Goal: Task Accomplishment & Management: Use online tool/utility

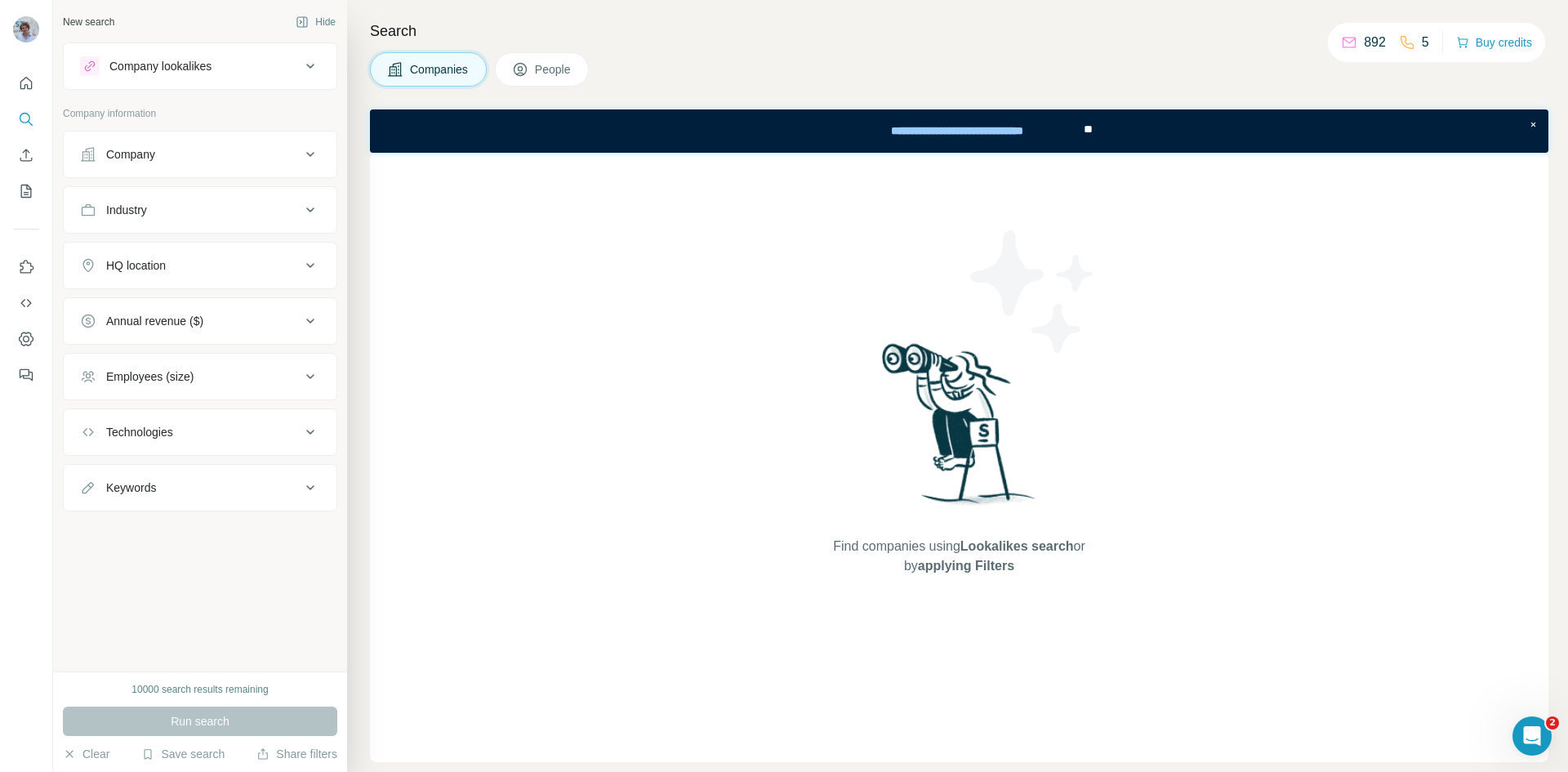
click at [277, 201] on button "Industry" at bounding box center [199, 210] width 272 height 40
click at [165, 256] on input at bounding box center [192, 251] width 202 height 18
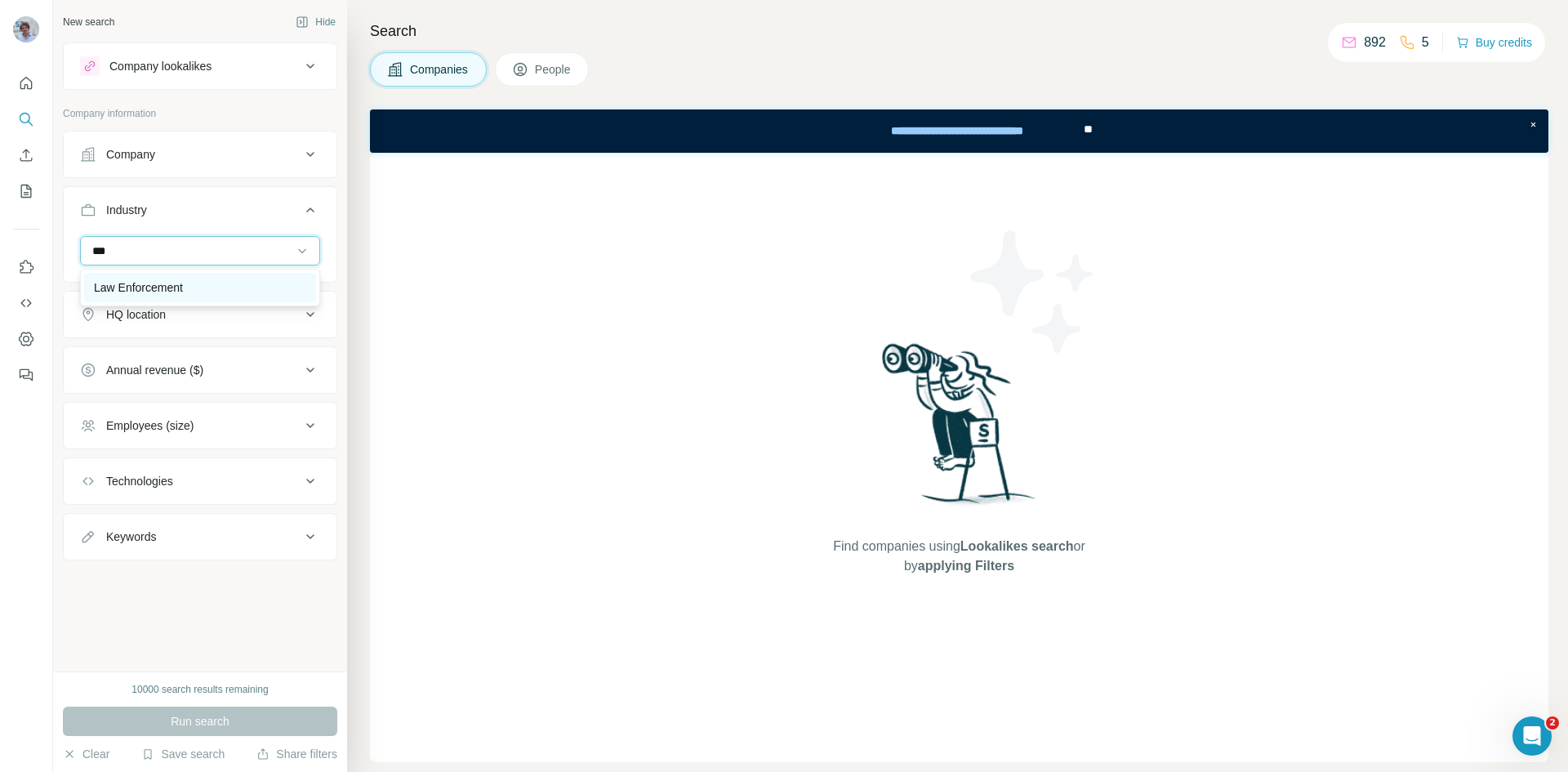
type input "***"
click at [156, 295] on p "Law Enforcement" at bounding box center [139, 287] width 89 height 16
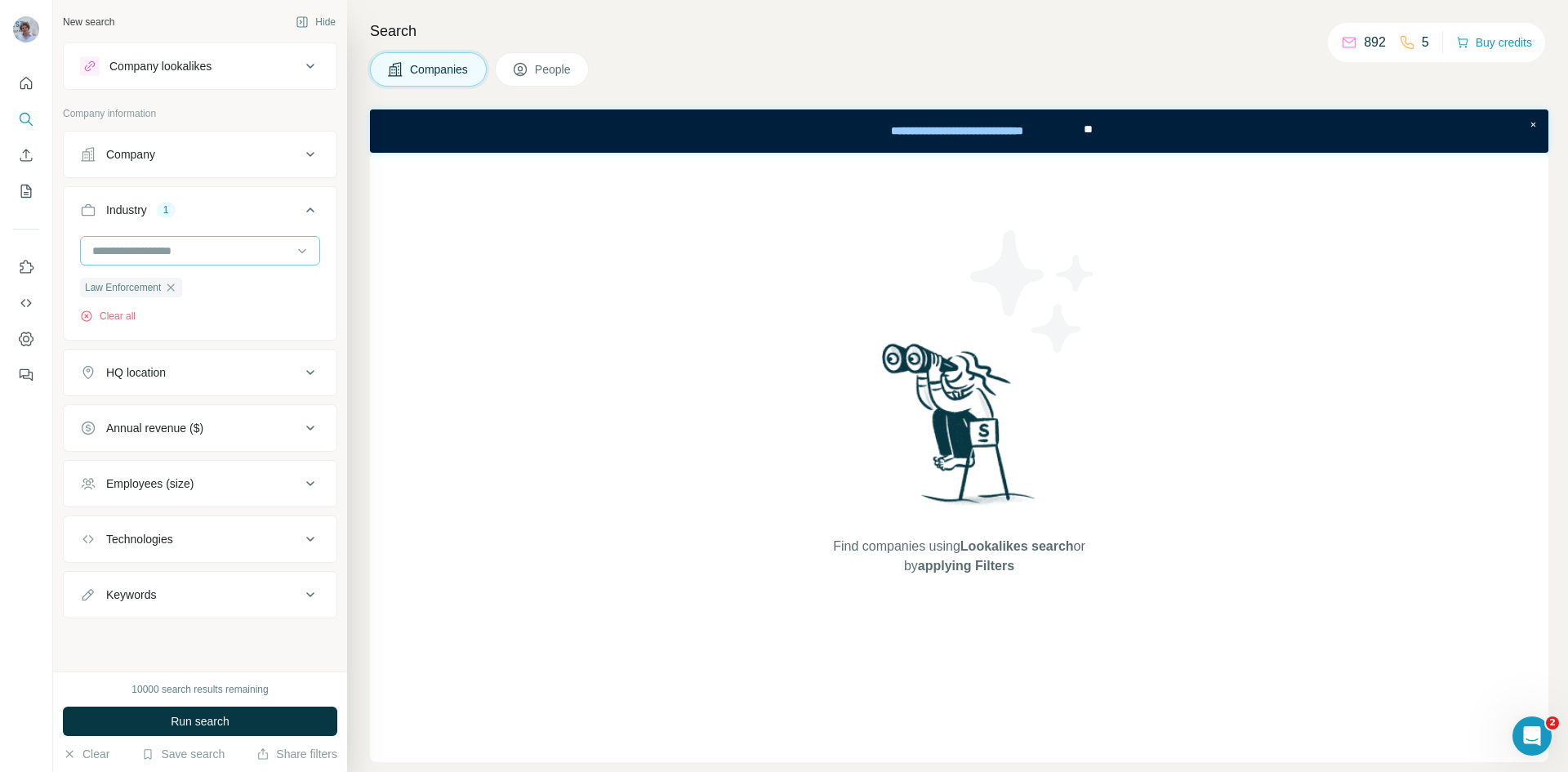
click at [156, 253] on input at bounding box center [192, 251] width 202 height 18
type input "*****"
click at [137, 288] on div "Legal" at bounding box center [200, 287] width 212 height 16
click at [174, 286] on icon "button" at bounding box center [170, 287] width 13 height 13
click at [526, 71] on icon at bounding box center [520, 69] width 16 height 16
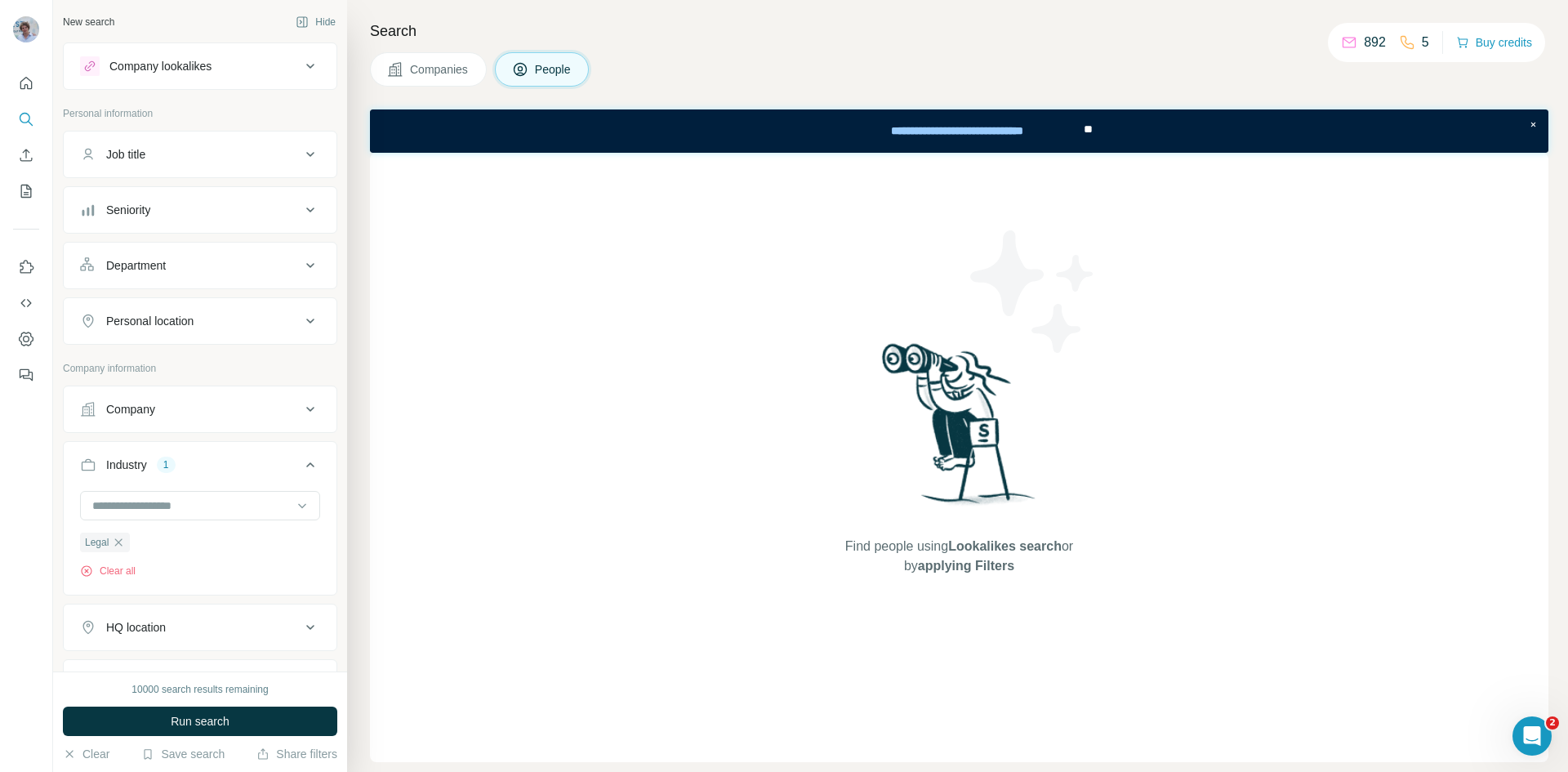
click at [451, 71] on span "Companies" at bounding box center [440, 69] width 59 height 16
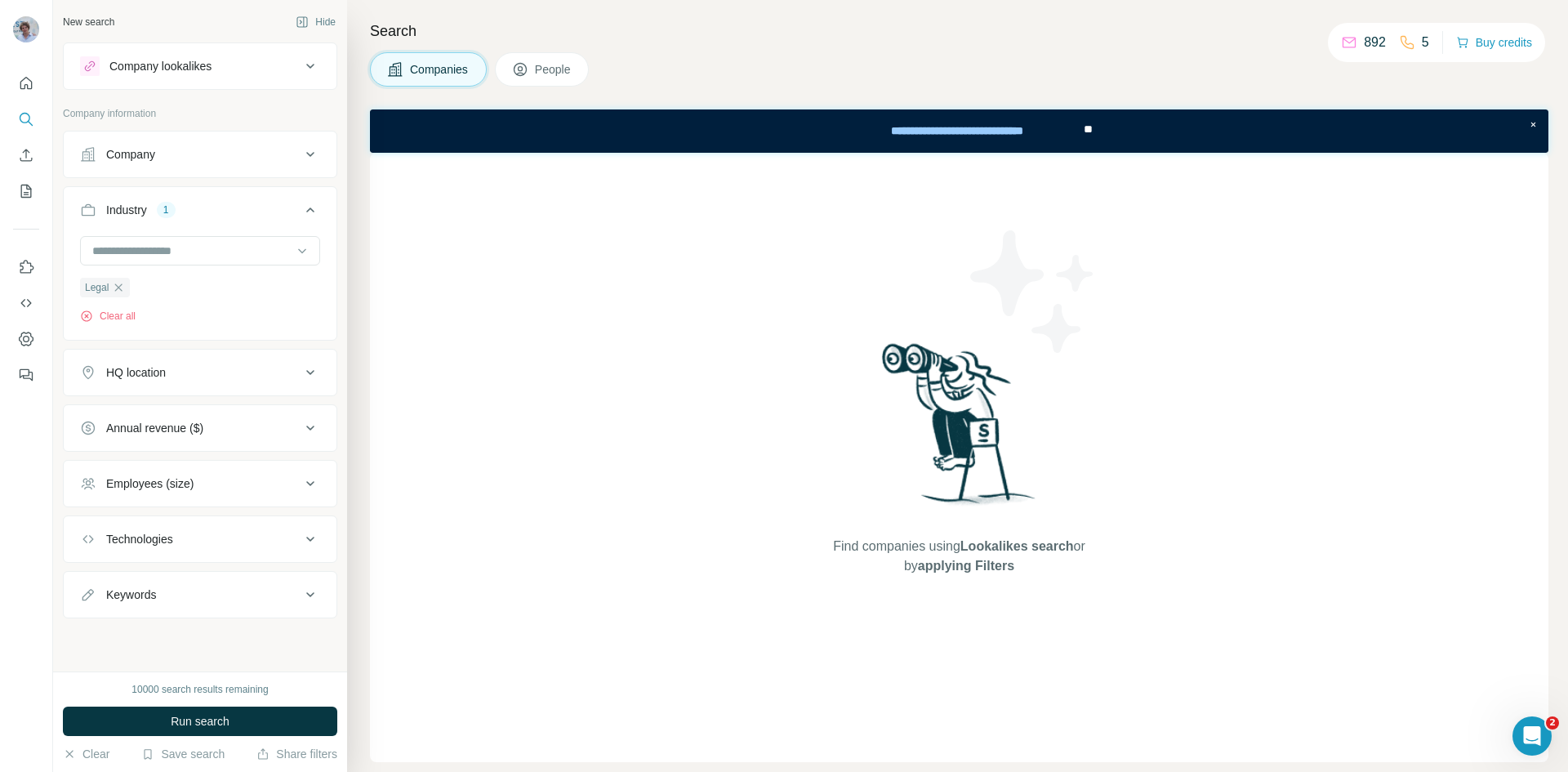
click at [221, 494] on button "Employees (size)" at bounding box center [199, 484] width 272 height 40
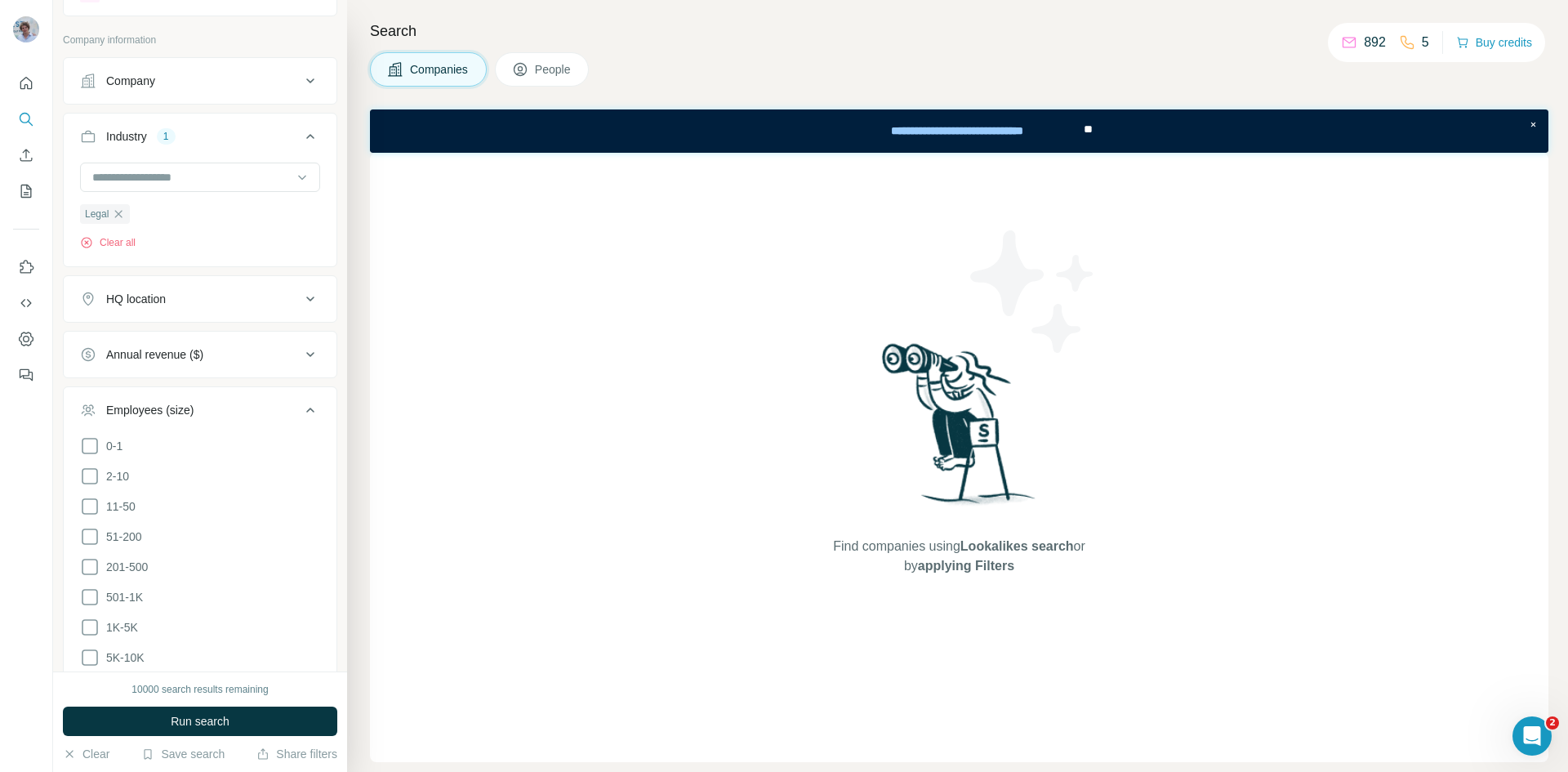
scroll to position [164, 0]
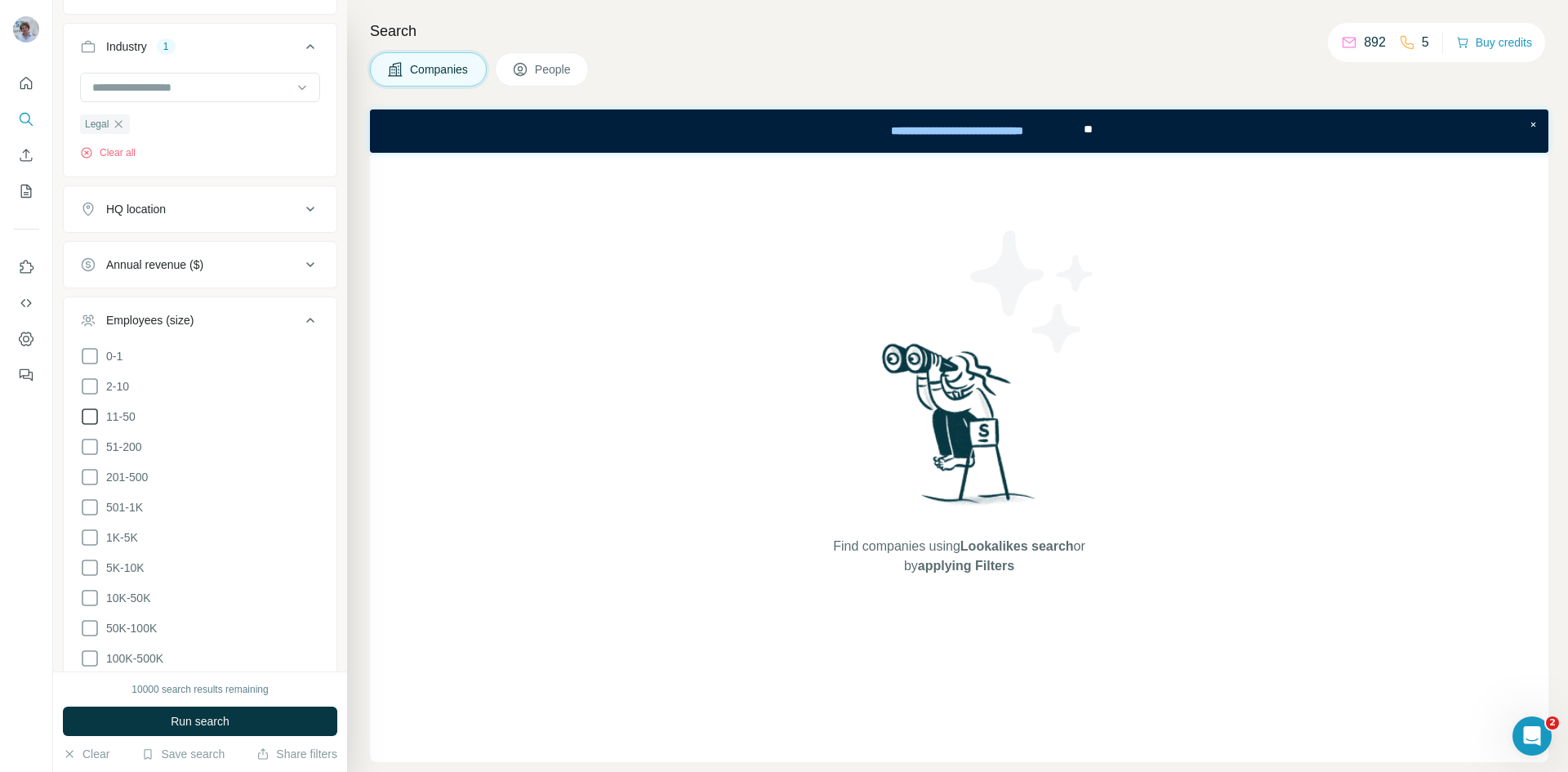
click at [124, 424] on label "11-50" at bounding box center [108, 417] width 55 height 20
click at [123, 440] on span "51-200" at bounding box center [121, 447] width 43 height 16
click at [126, 476] on span "201-500" at bounding box center [124, 477] width 49 height 16
click at [557, 70] on span "People" at bounding box center [554, 69] width 38 height 16
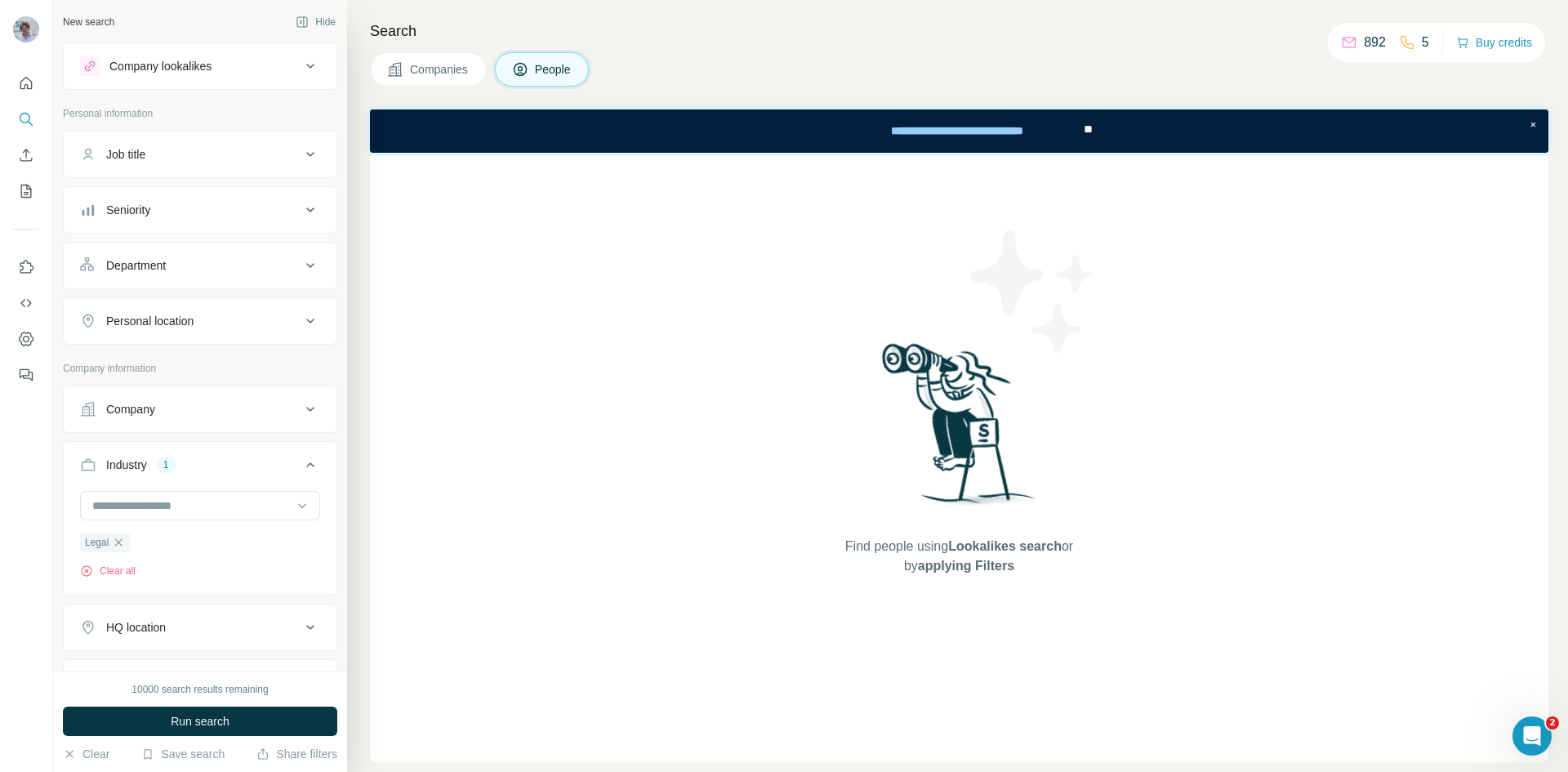
click at [158, 174] on div "Job title" at bounding box center [199, 155] width 274 height 48
click at [174, 158] on div "Job title" at bounding box center [190, 155] width 221 height 16
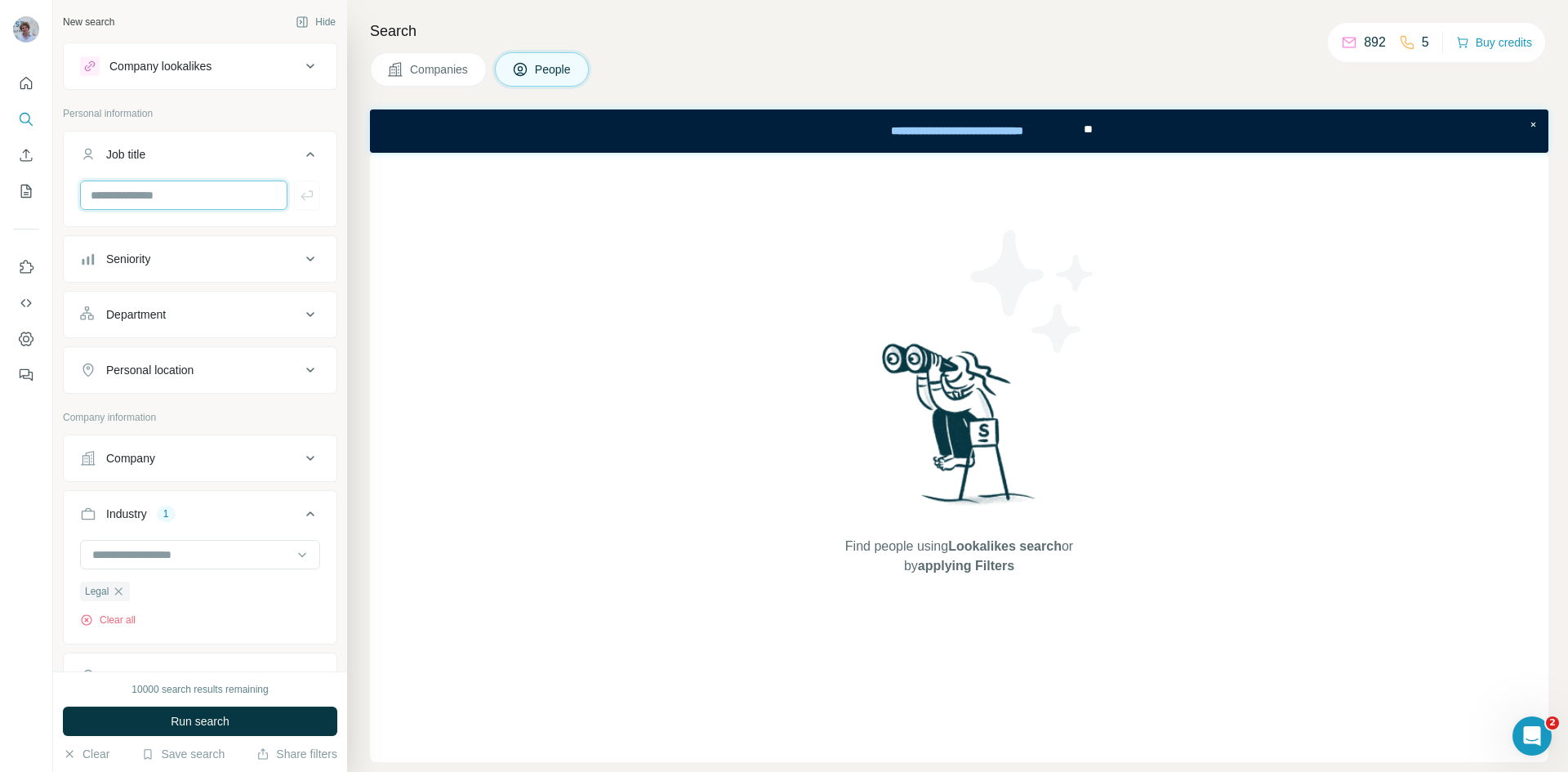
click at [168, 205] on input "text" at bounding box center [183, 195] width 207 height 30
type input "**"
click at [173, 437] on button "Personal location" at bounding box center [199, 428] width 272 height 40
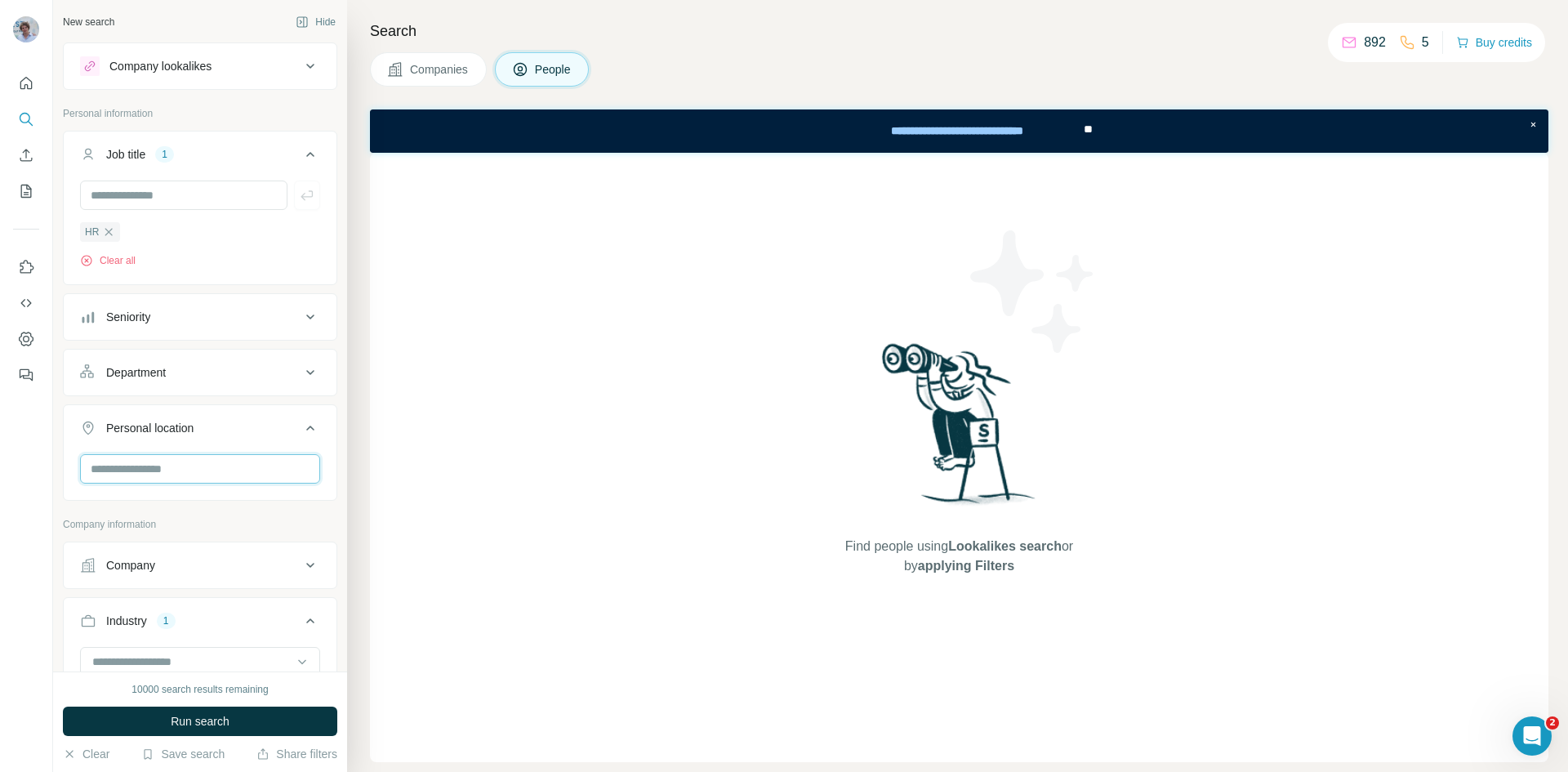
click at [144, 482] on input "text" at bounding box center [200, 469] width 240 height 30
type input "******"
click at [162, 507] on label "🇳🇱 [GEOGRAPHIC_DATA]" at bounding box center [162, 513] width 137 height 20
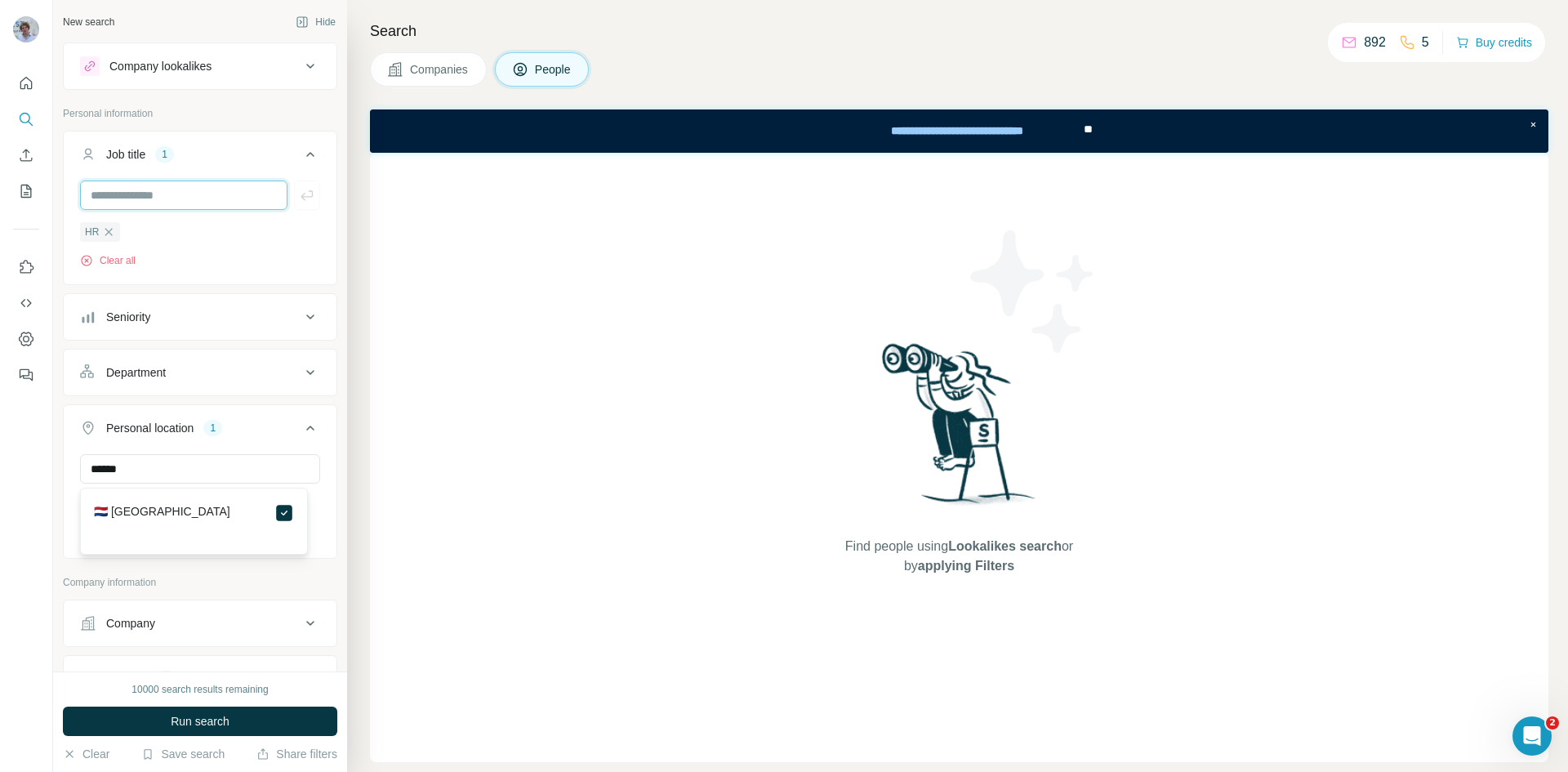
click at [134, 207] on input "text" at bounding box center [183, 195] width 207 height 30
type input "*******"
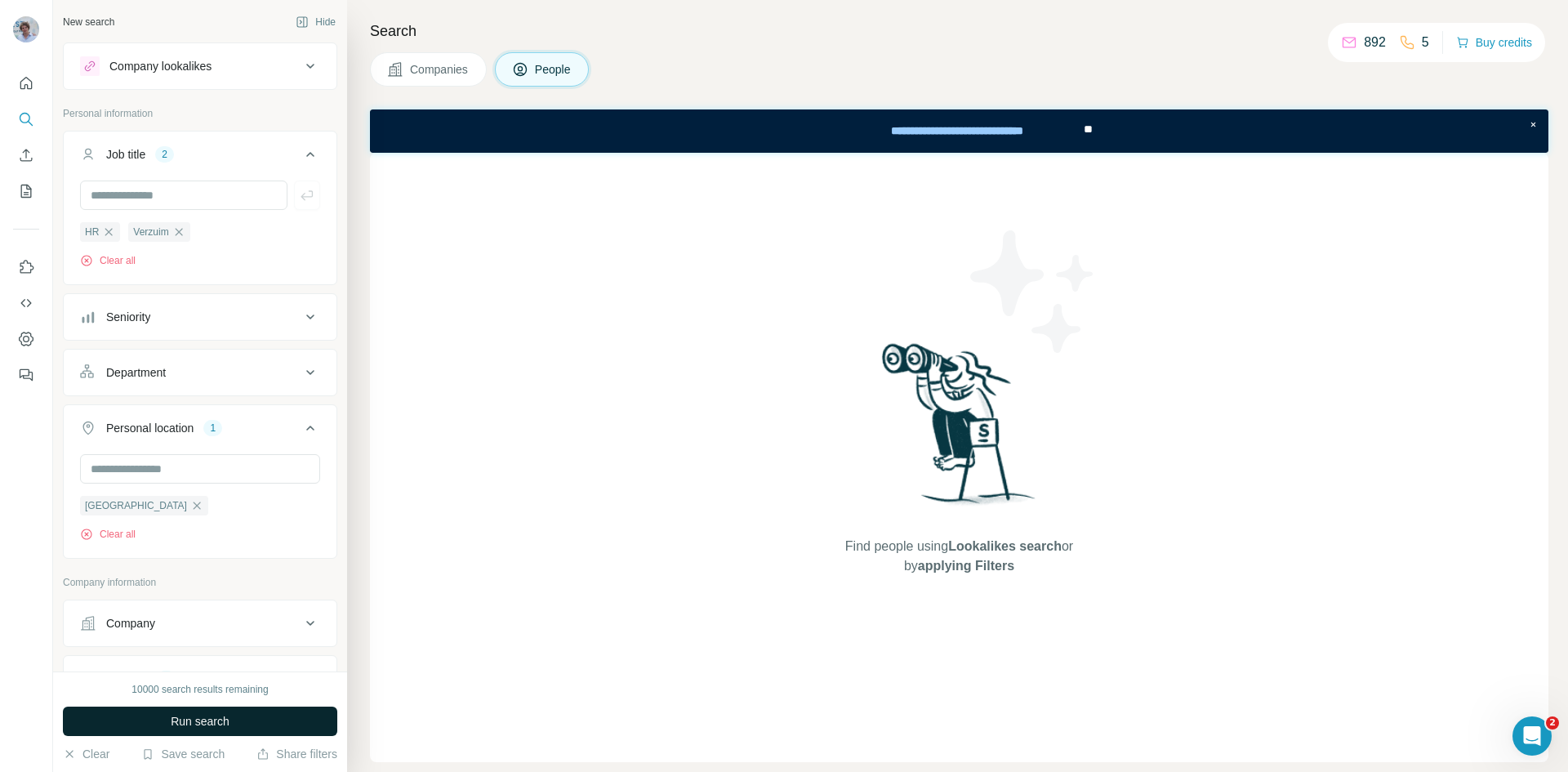
click at [200, 728] on span "Run search" at bounding box center [199, 721] width 58 height 16
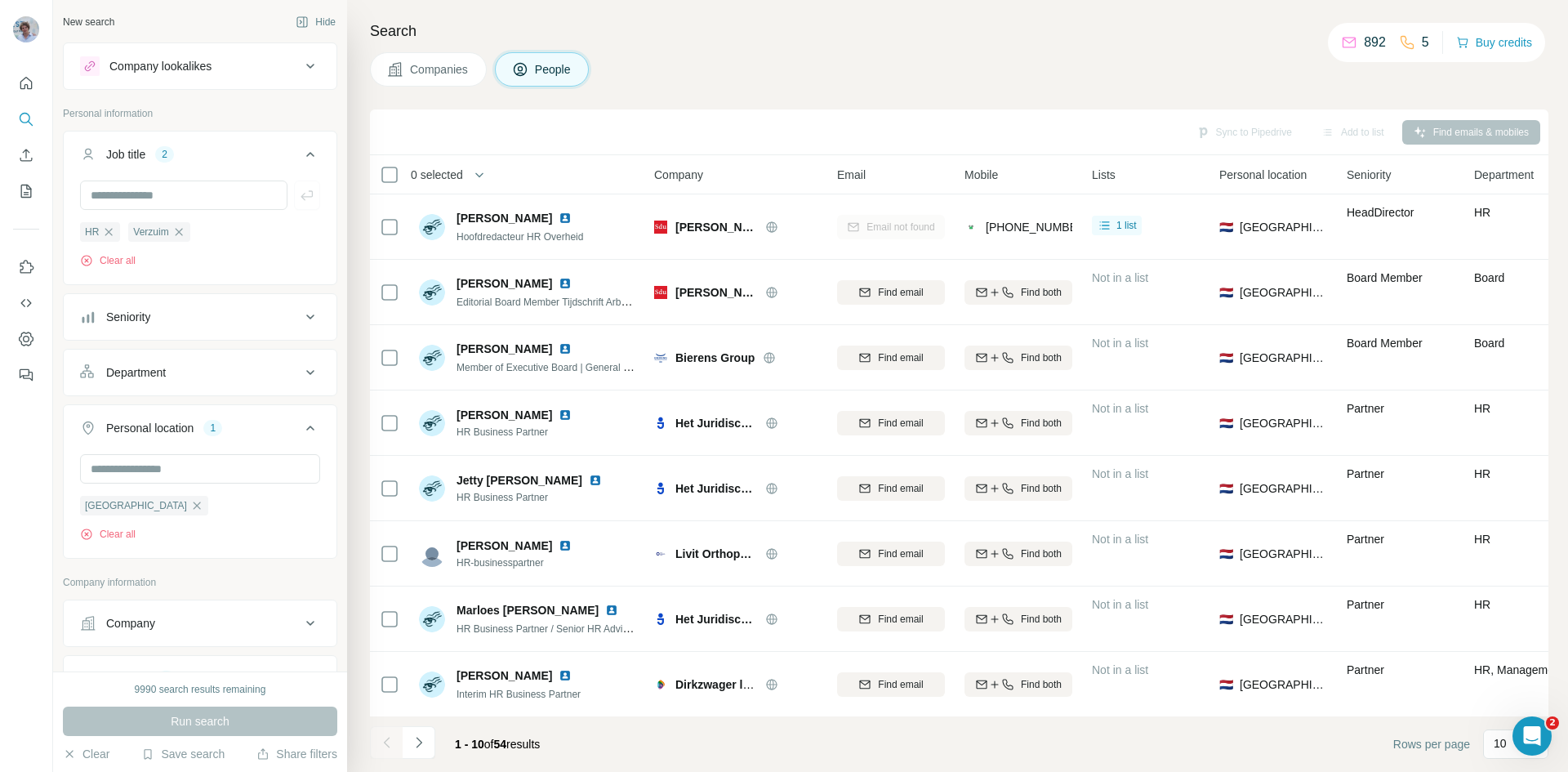
click at [533, 750] on span "1 - 10 of 54 results" at bounding box center [497, 743] width 85 height 13
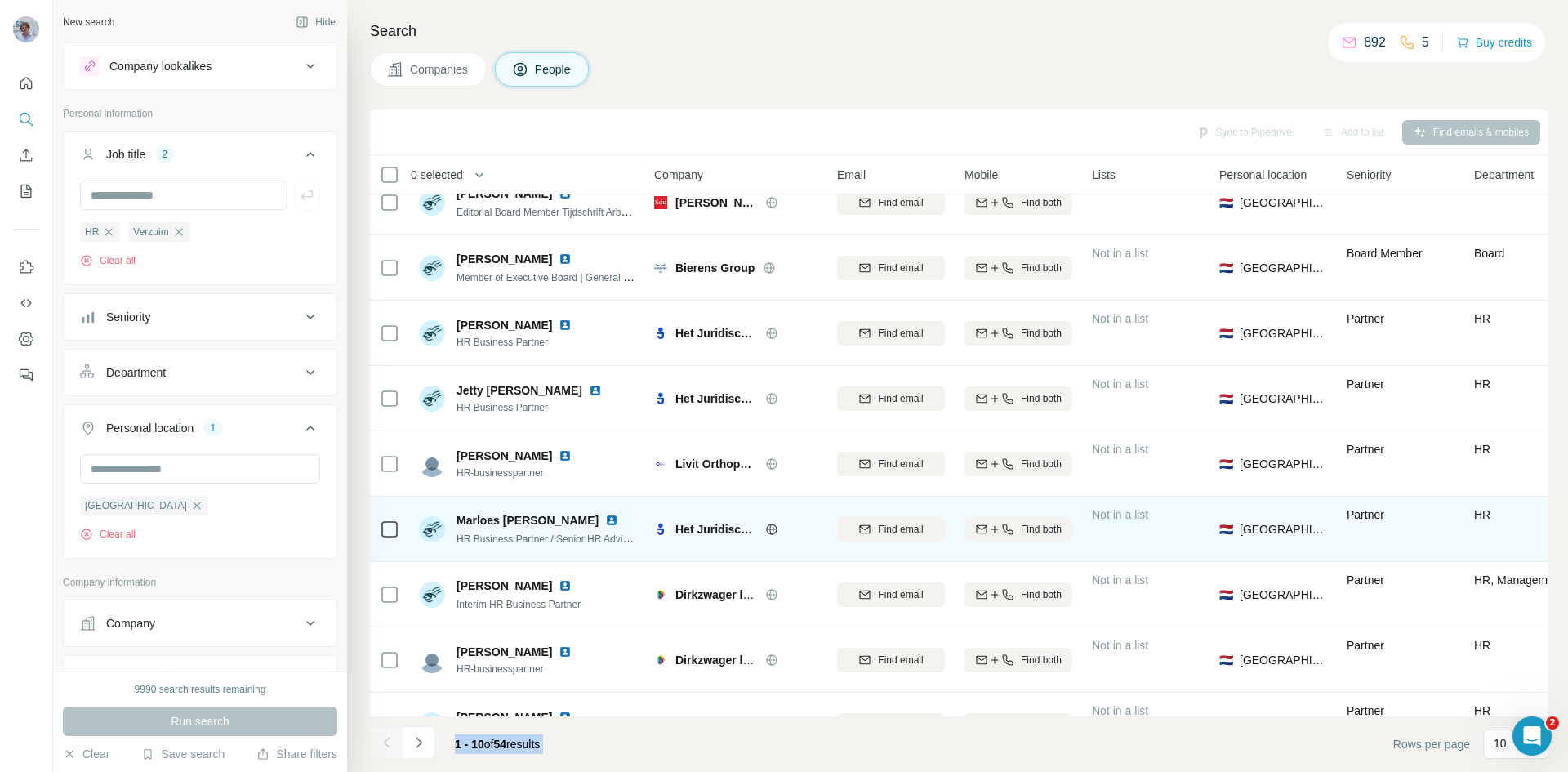
scroll to position [140, 0]
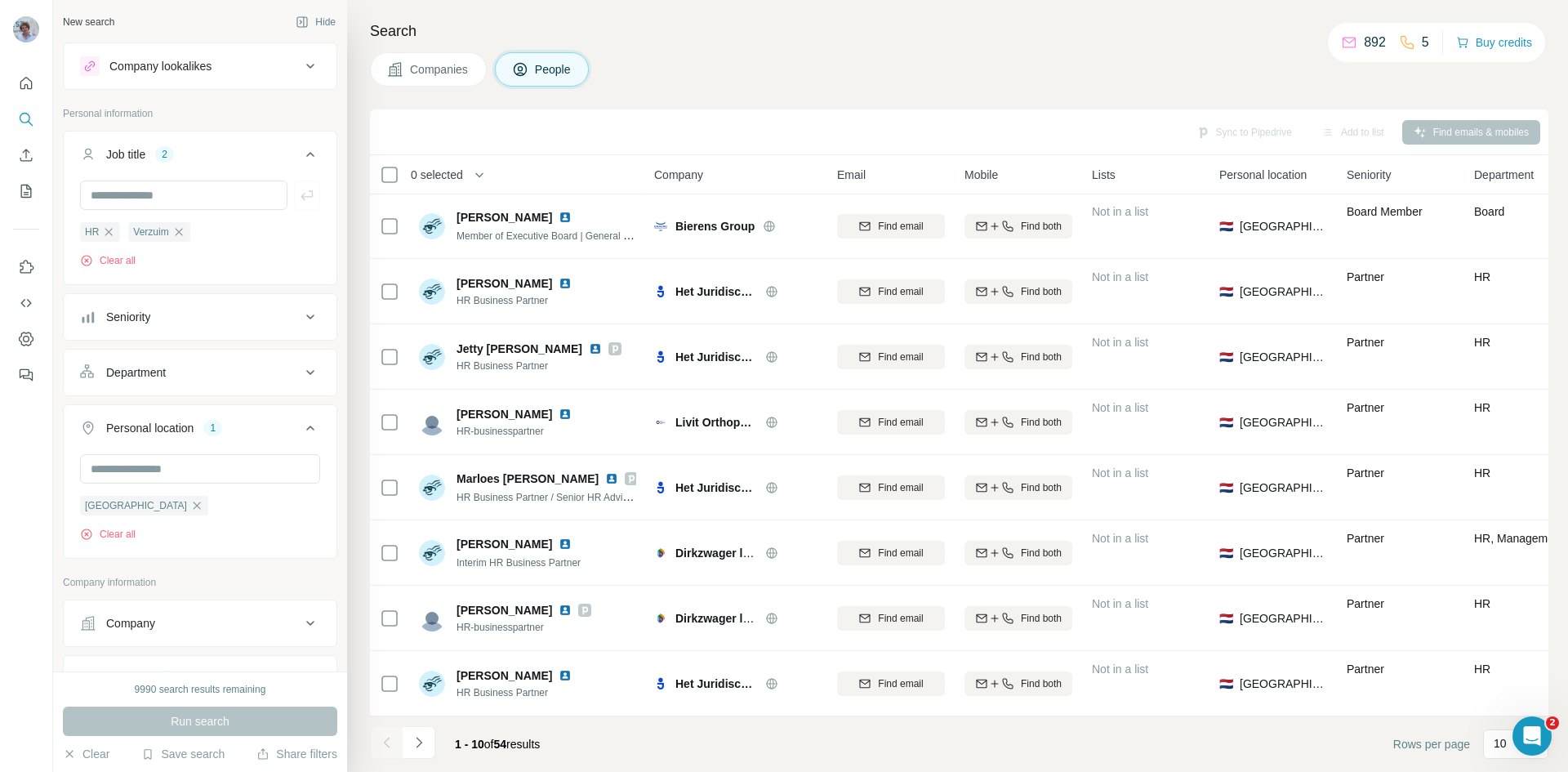
click at [814, 62] on div "Companies People" at bounding box center [959, 69] width 1179 height 35
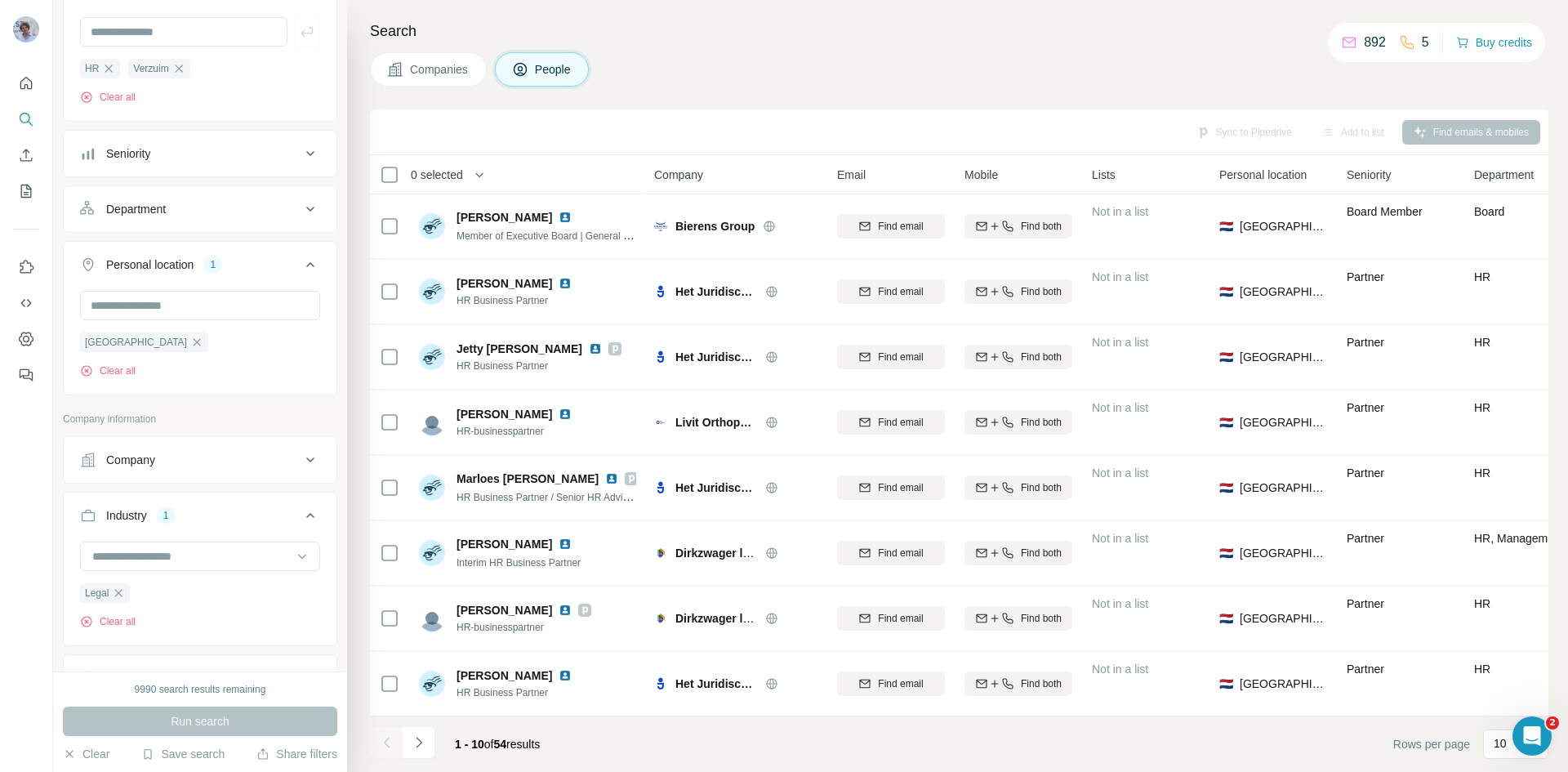
scroll to position [0, 0]
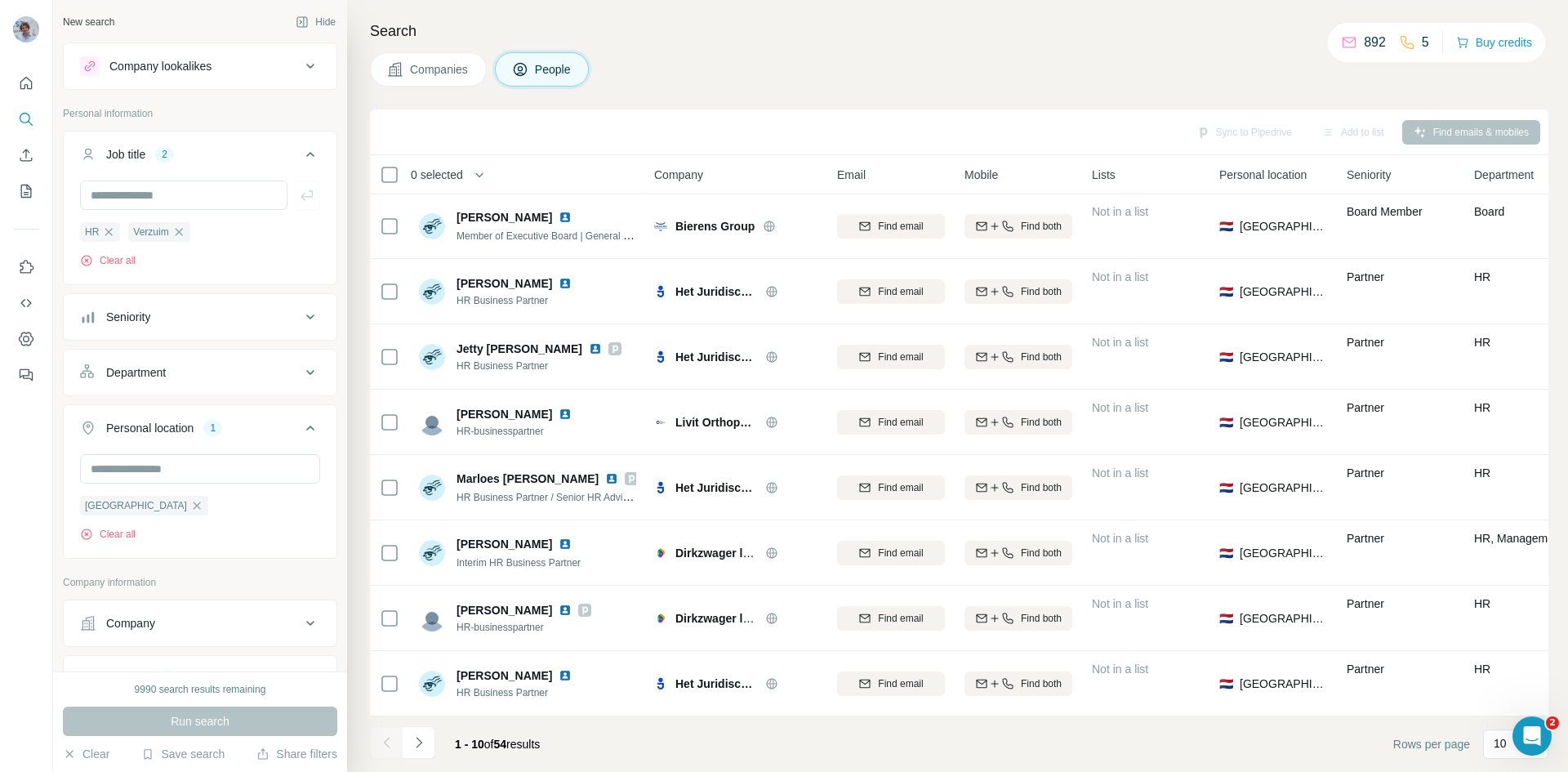
drag, startPoint x: 421, startPoint y: 67, endPoint x: 413, endPoint y: 77, distance: 12.8
click at [421, 68] on span "Companies" at bounding box center [440, 69] width 59 height 16
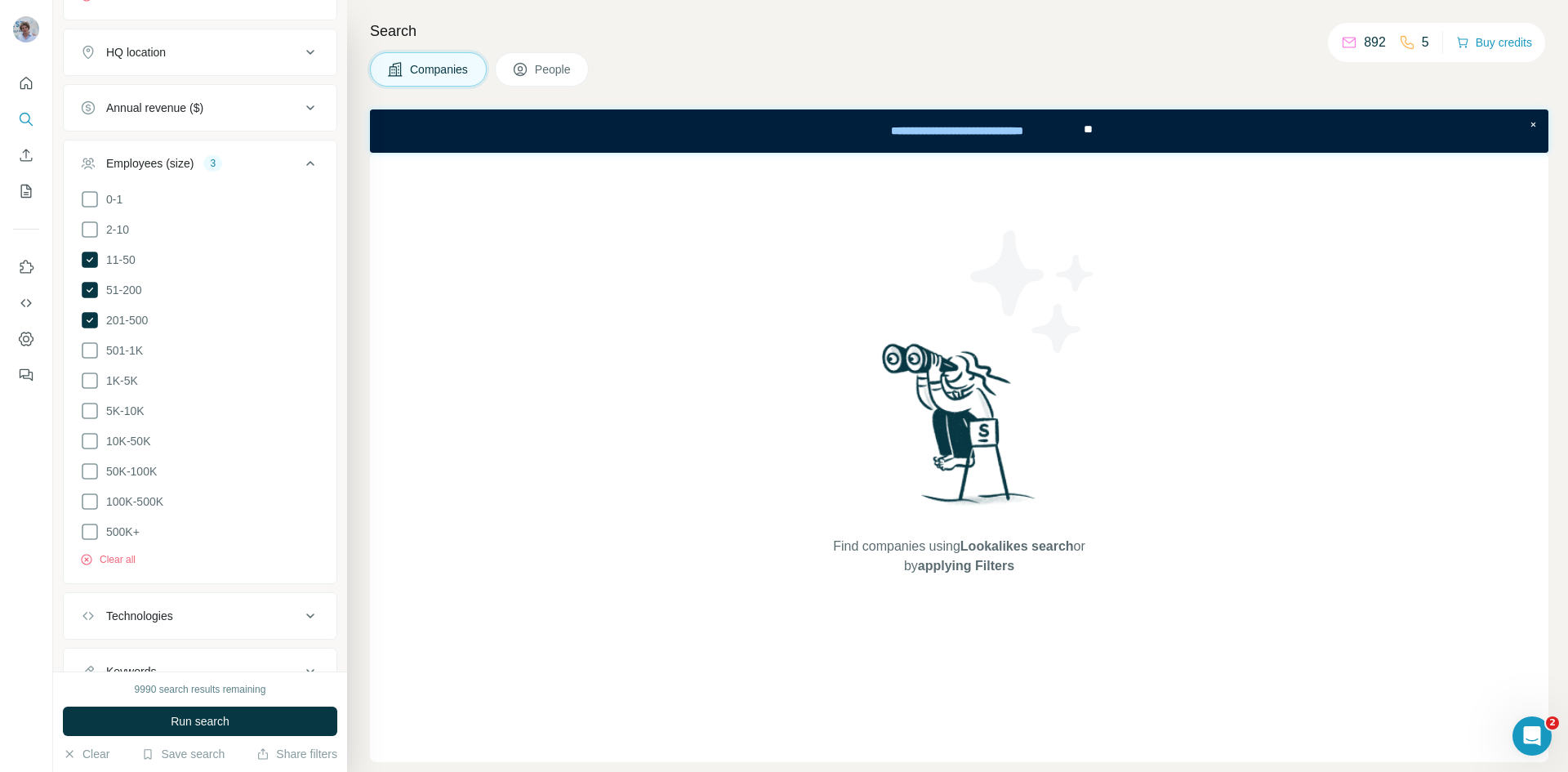
scroll to position [381, 0]
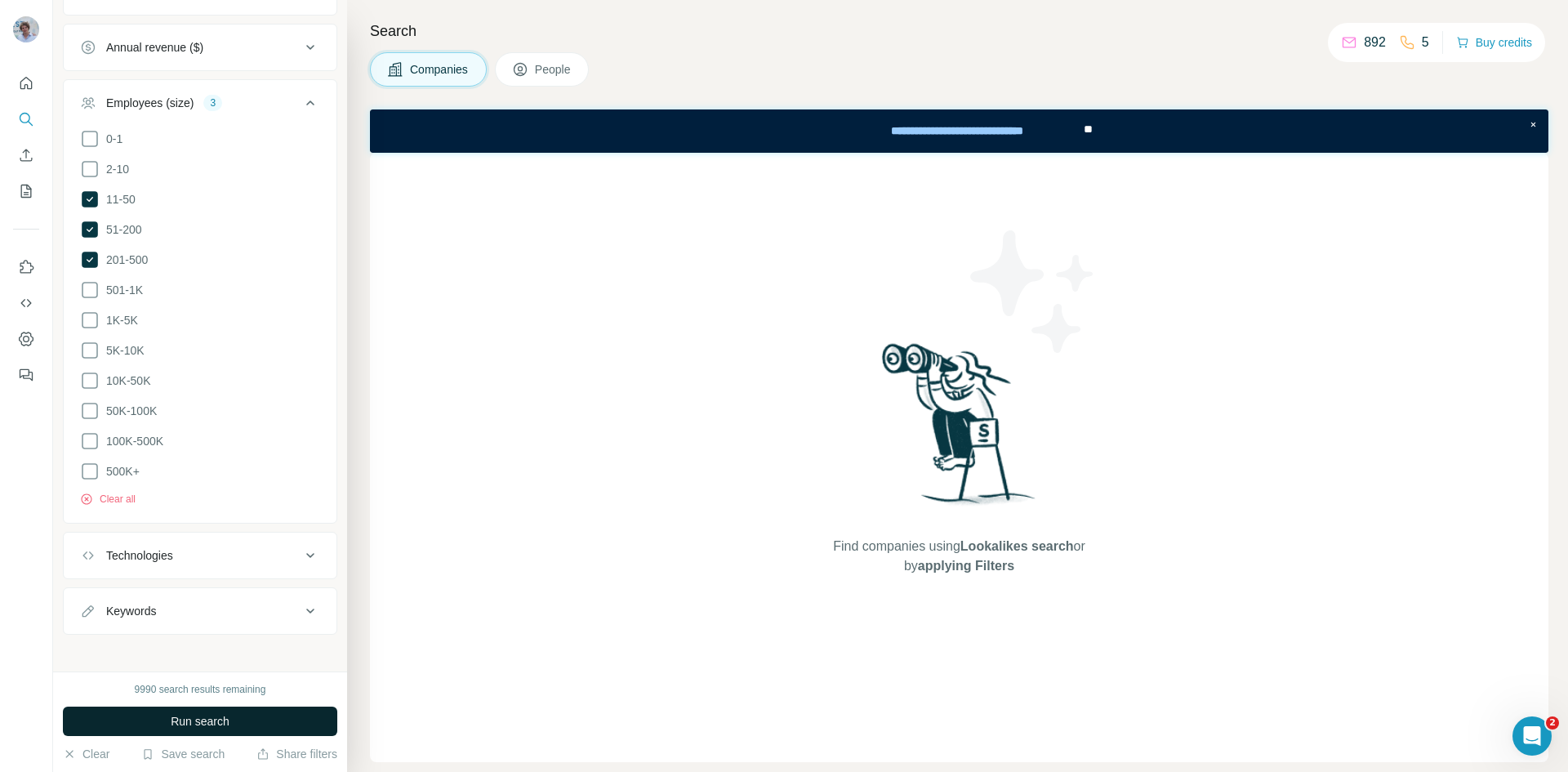
click at [226, 725] on span "Run search" at bounding box center [199, 721] width 58 height 16
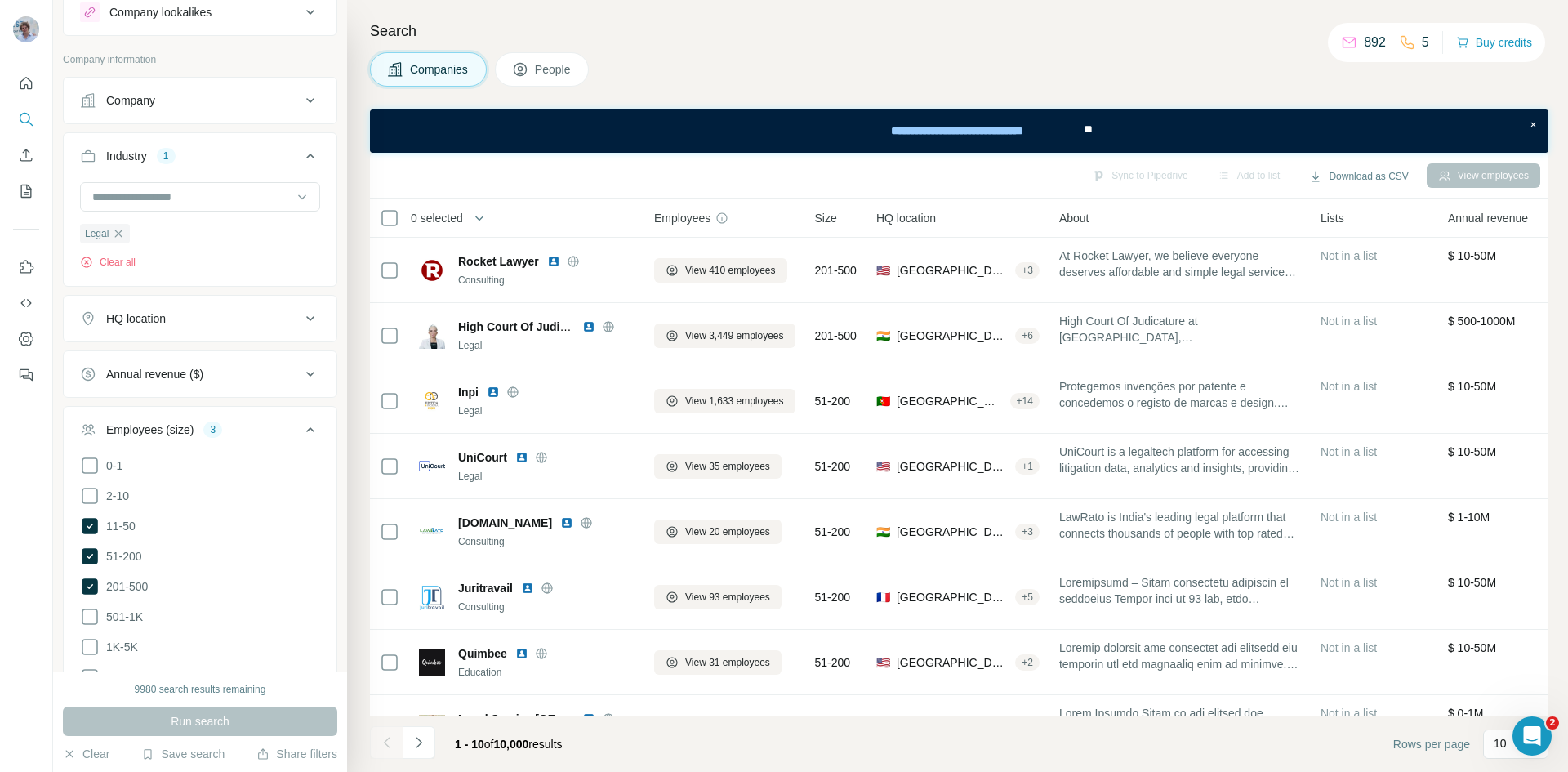
scroll to position [0, 0]
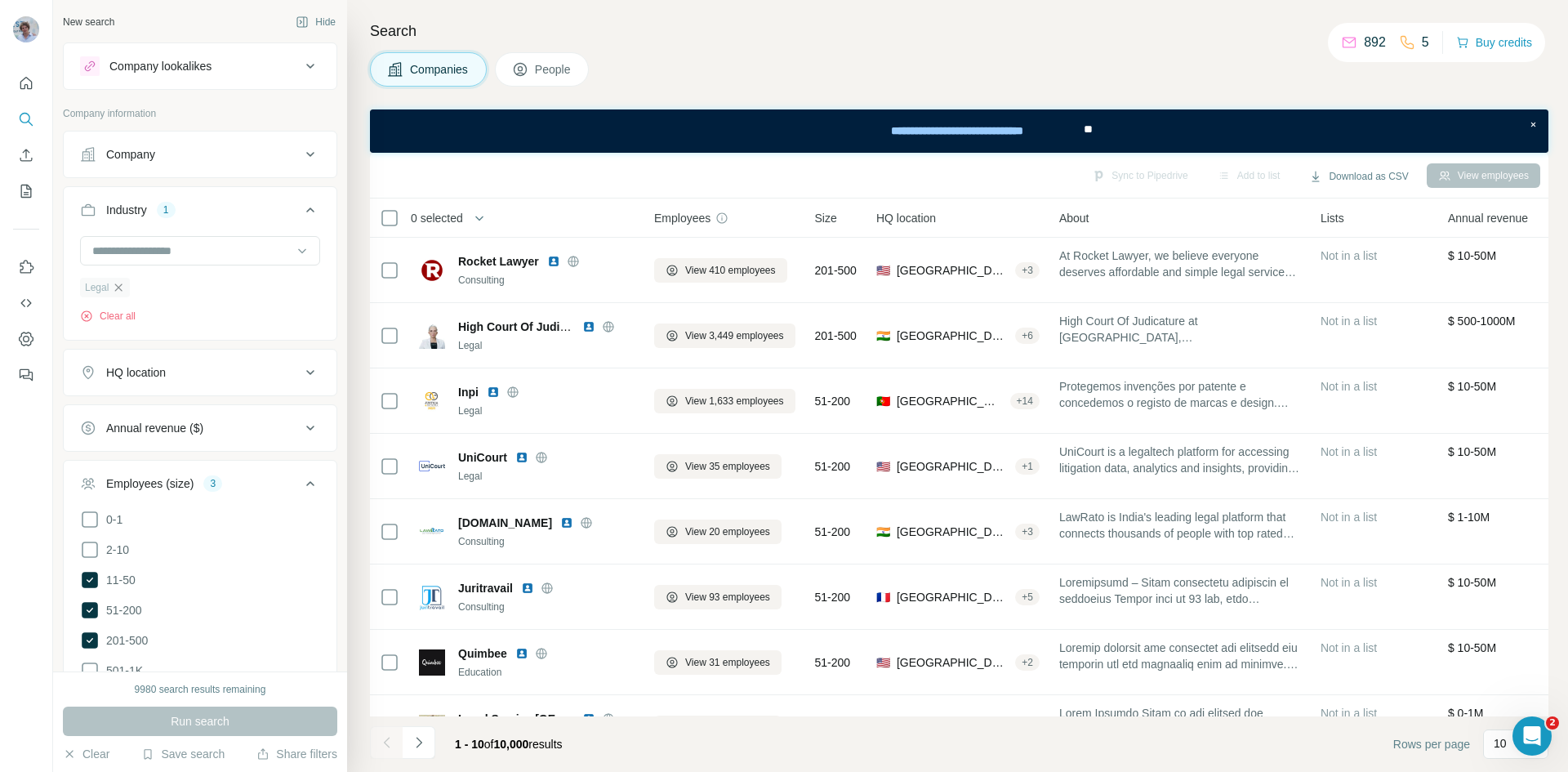
click at [121, 290] on icon "button" at bounding box center [118, 287] width 13 height 13
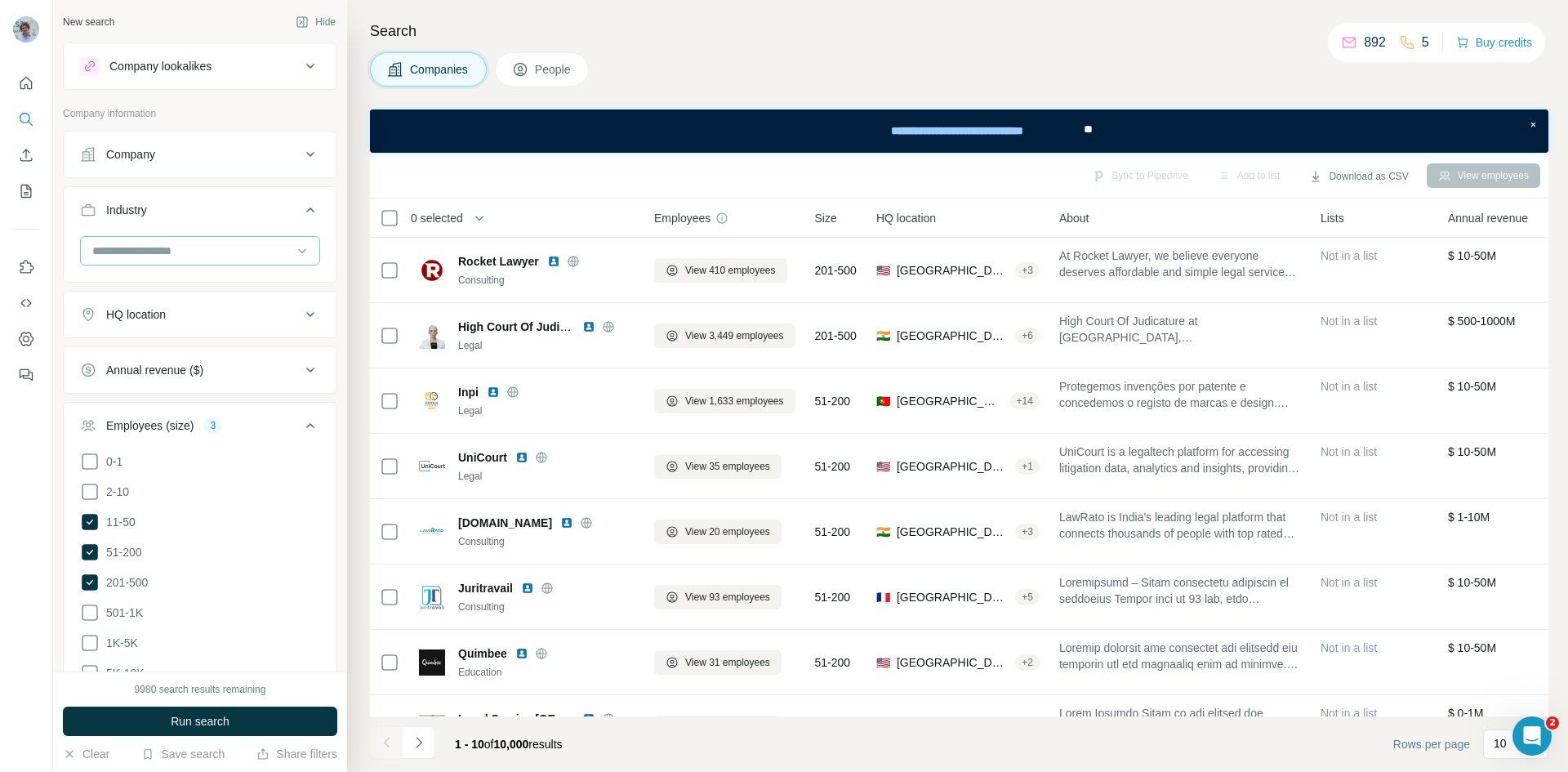
click at [147, 258] on input at bounding box center [192, 251] width 202 height 18
type input "*****"
click at [155, 293] on div "Legal" at bounding box center [194, 287] width 200 height 16
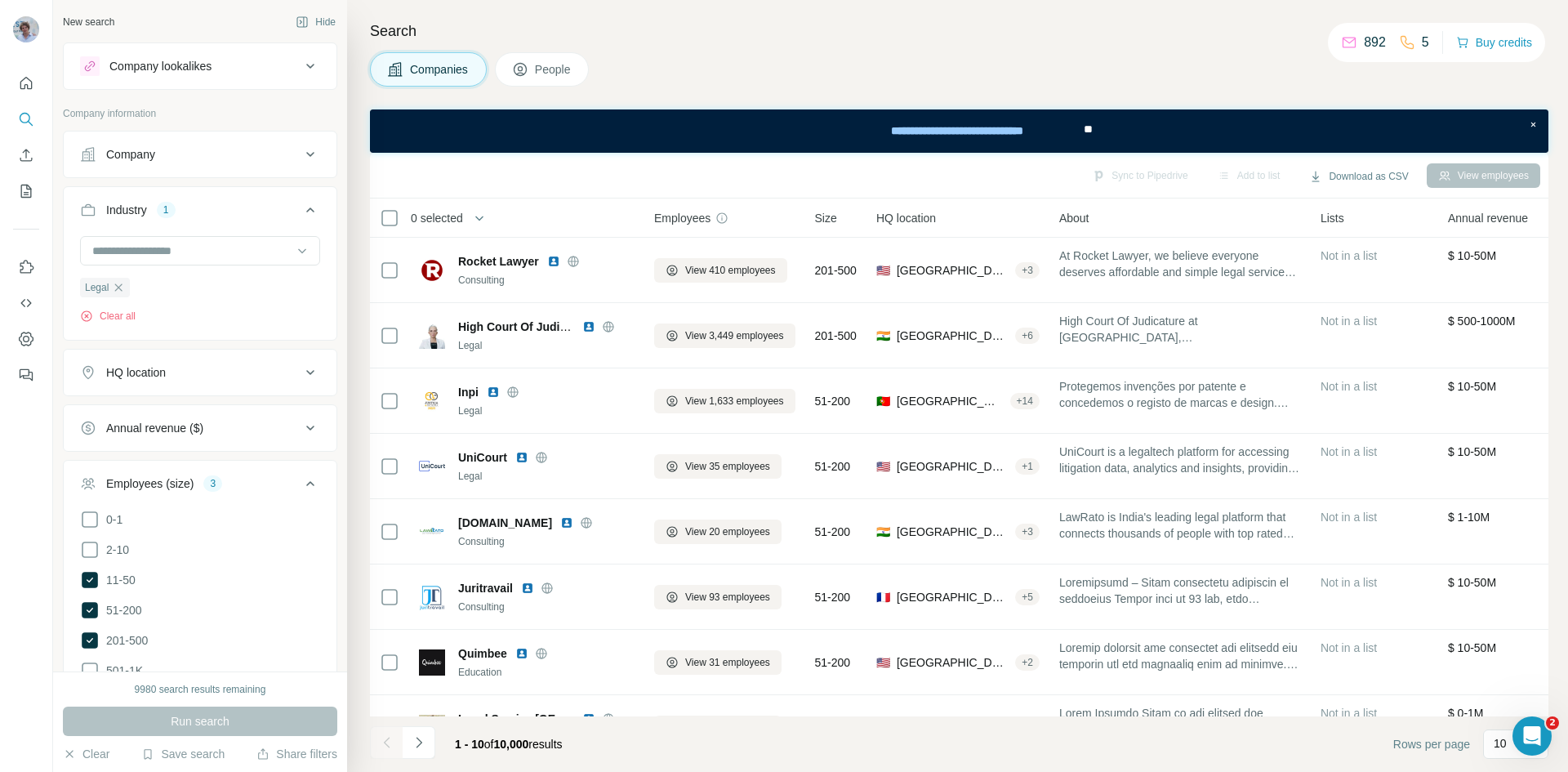
click at [237, 725] on div "Run search" at bounding box center [199, 721] width 274 height 30
click at [140, 255] on input at bounding box center [192, 251] width 202 height 18
click at [139, 244] on input at bounding box center [192, 251] width 202 height 18
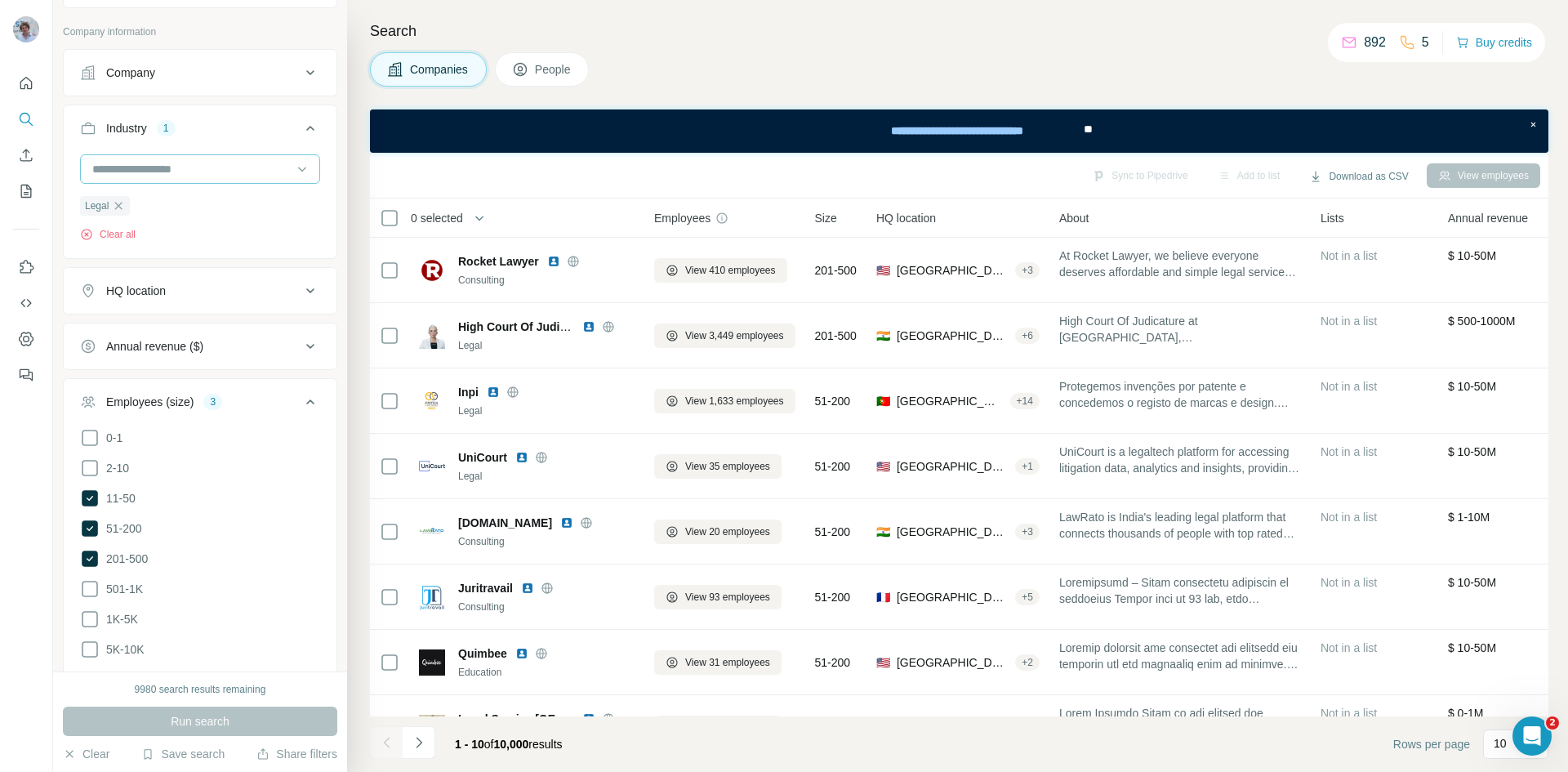
click at [152, 174] on input at bounding box center [192, 169] width 202 height 18
type input "***"
click at [160, 211] on p "Law Enforcement" at bounding box center [139, 206] width 89 height 16
click at [276, 717] on button "Run search" at bounding box center [199, 721] width 274 height 30
click at [524, 65] on icon at bounding box center [520, 69] width 16 height 16
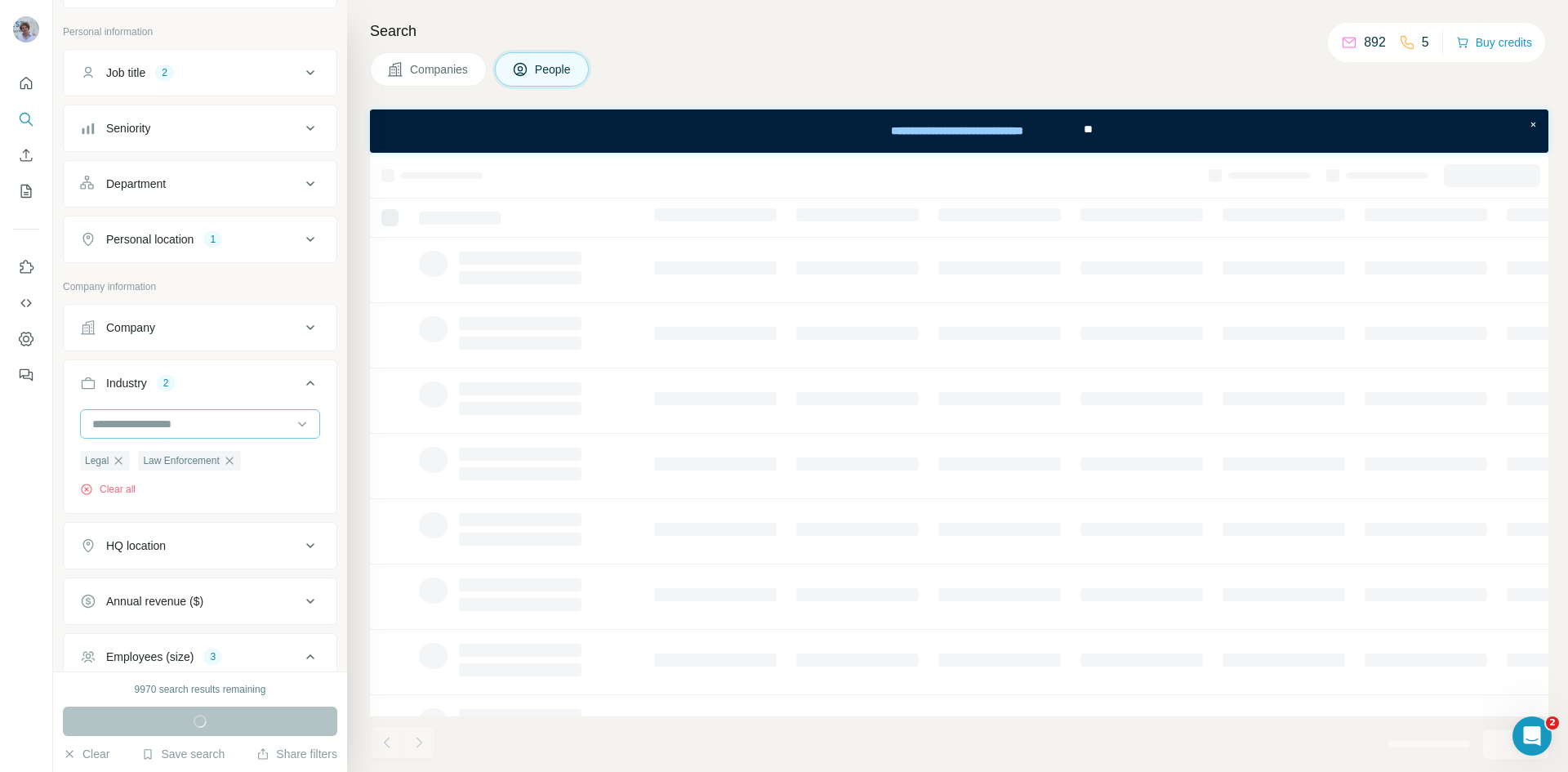
click at [159, 422] on input at bounding box center [192, 424] width 202 height 18
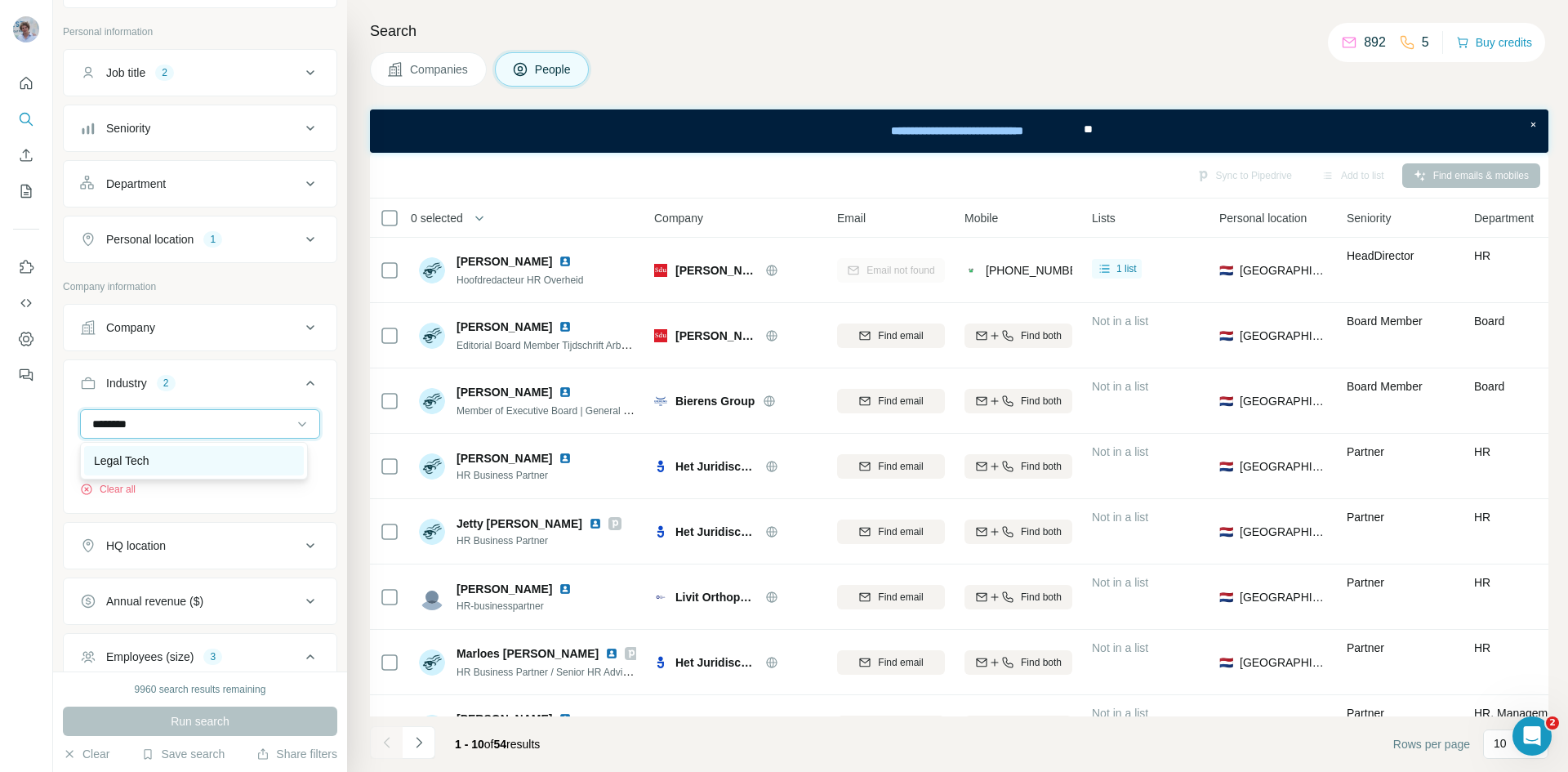
type input "********"
click at [159, 463] on div "Legal Tech" at bounding box center [194, 461] width 200 height 16
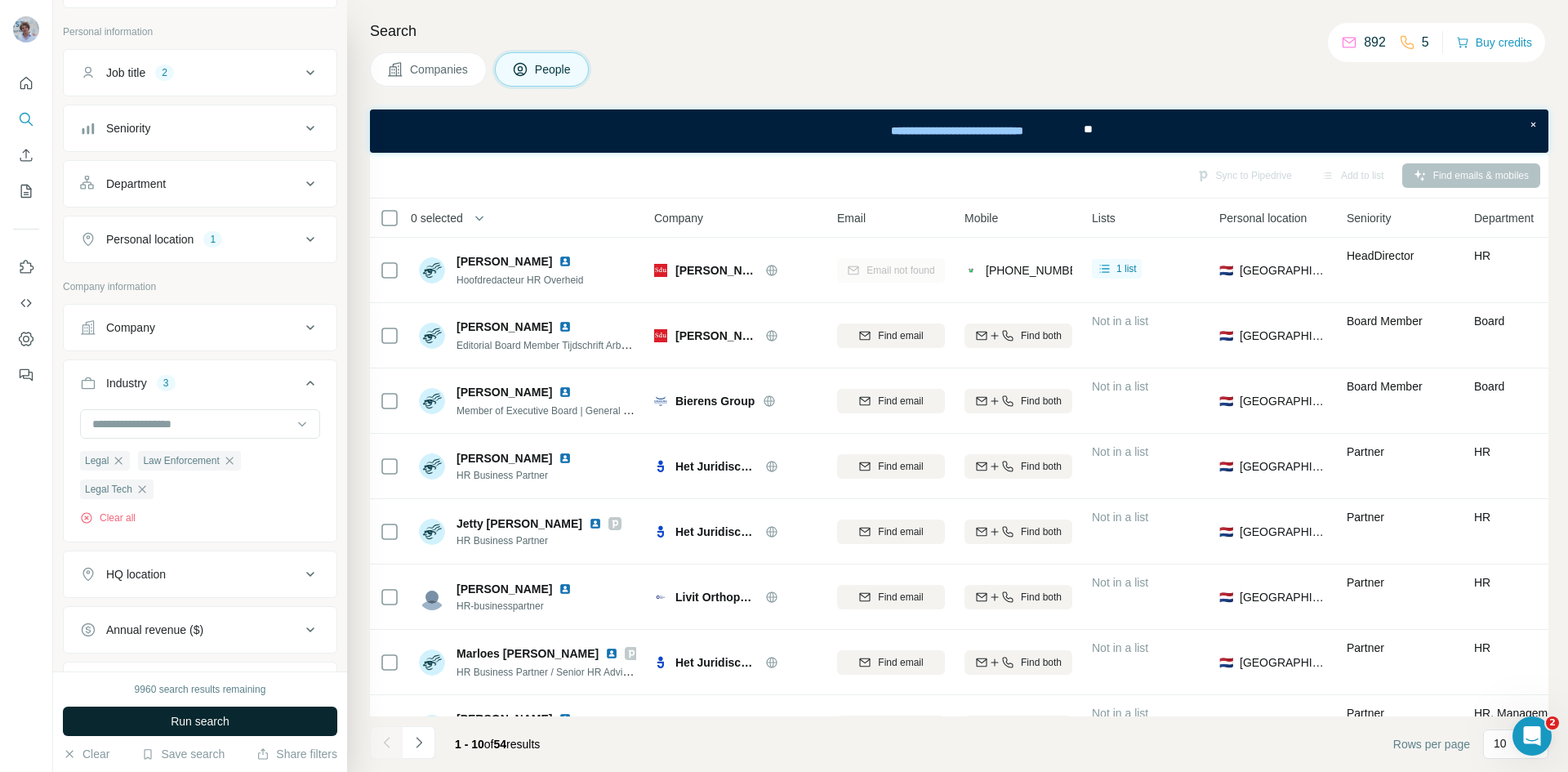
click at [253, 718] on button "Run search" at bounding box center [199, 721] width 274 height 30
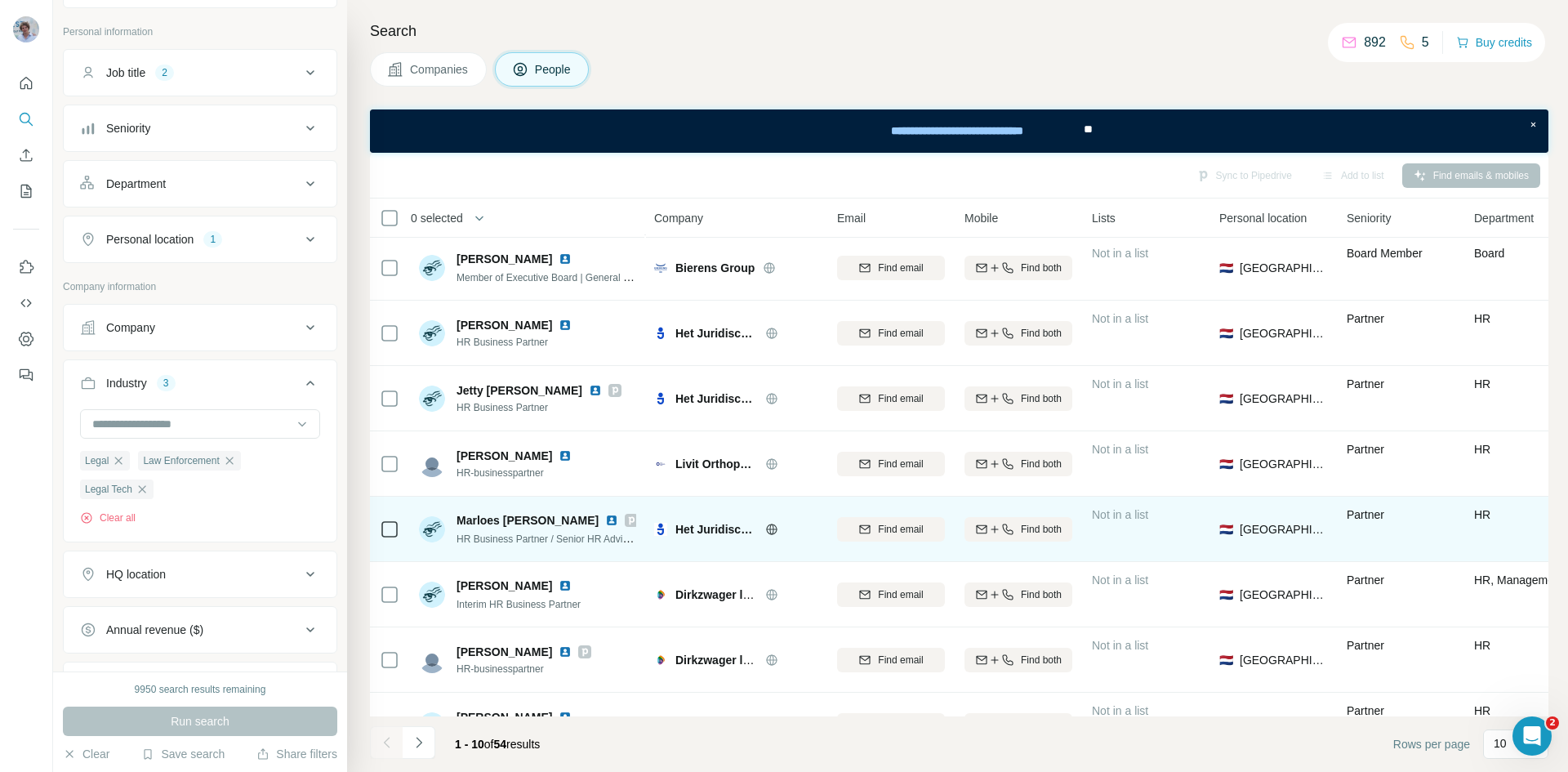
scroll to position [183, 0]
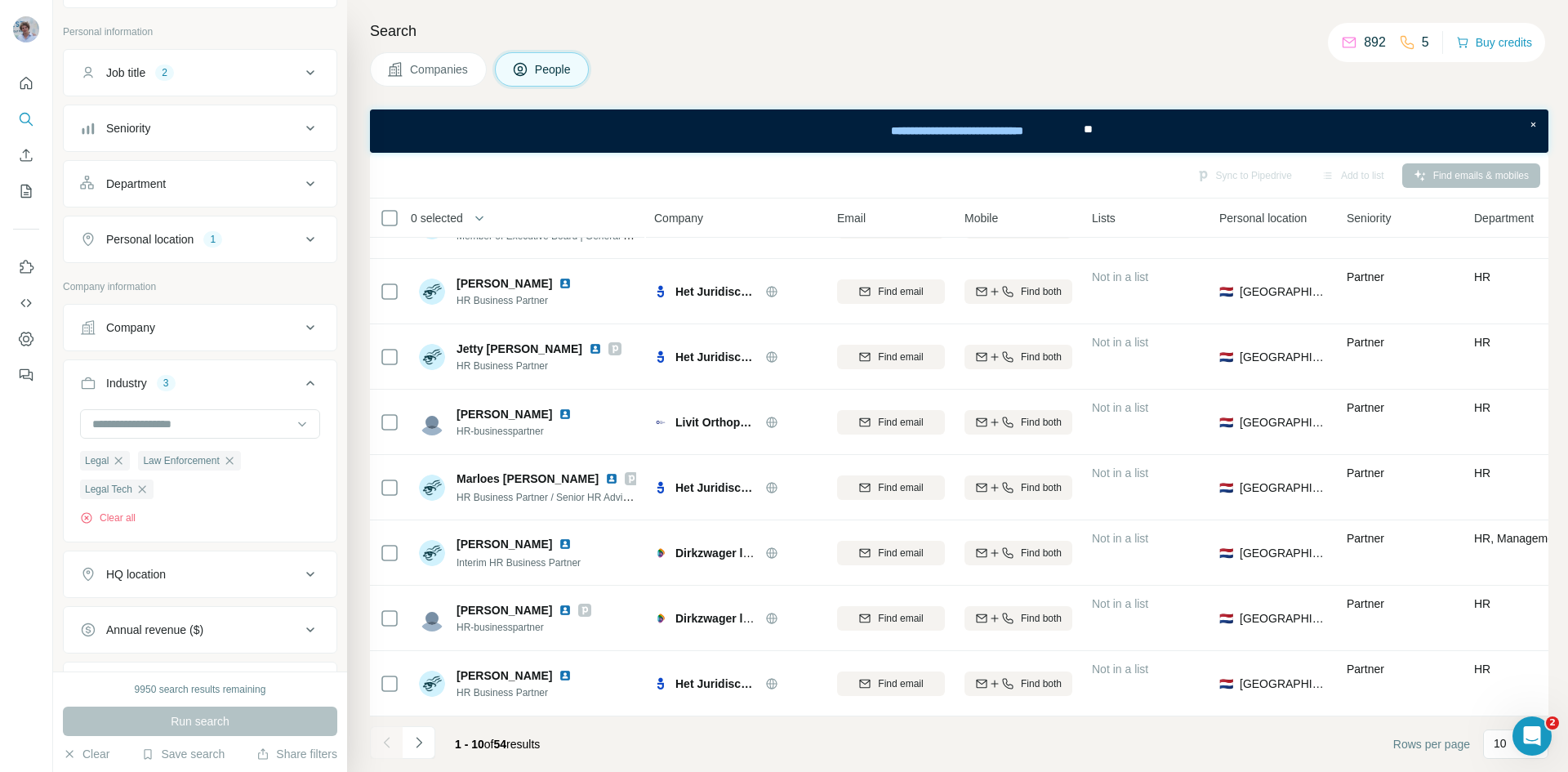
click at [507, 748] on span "54" at bounding box center [500, 743] width 13 height 13
click at [507, 750] on span "54" at bounding box center [500, 743] width 13 height 13
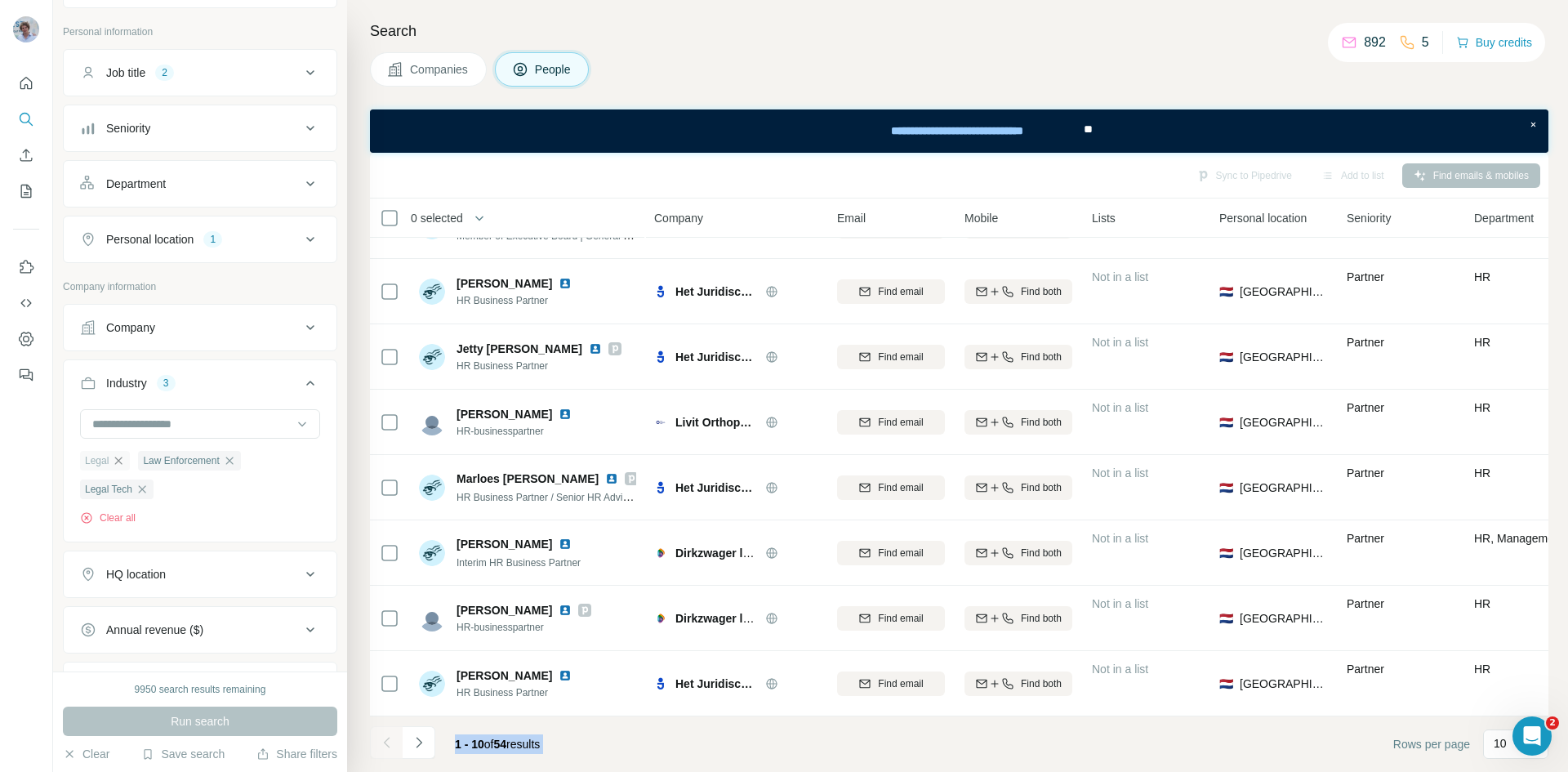
click at [119, 458] on icon "button" at bounding box center [118, 460] width 13 height 13
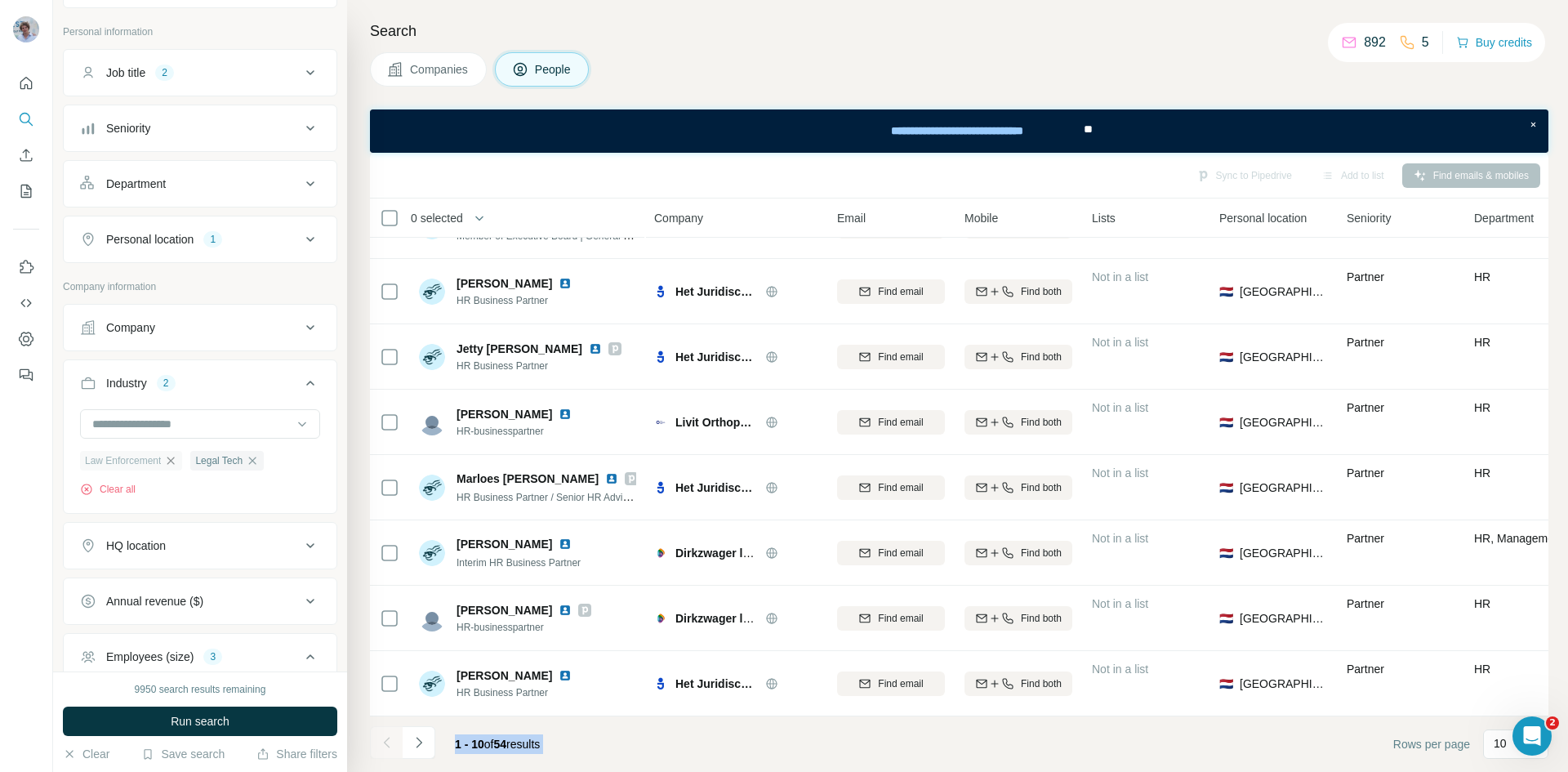
click at [170, 461] on icon "button" at bounding box center [170, 460] width 13 height 13
click at [146, 461] on icon "button" at bounding box center [141, 460] width 7 height 7
click at [160, 415] on input at bounding box center [192, 424] width 202 height 18
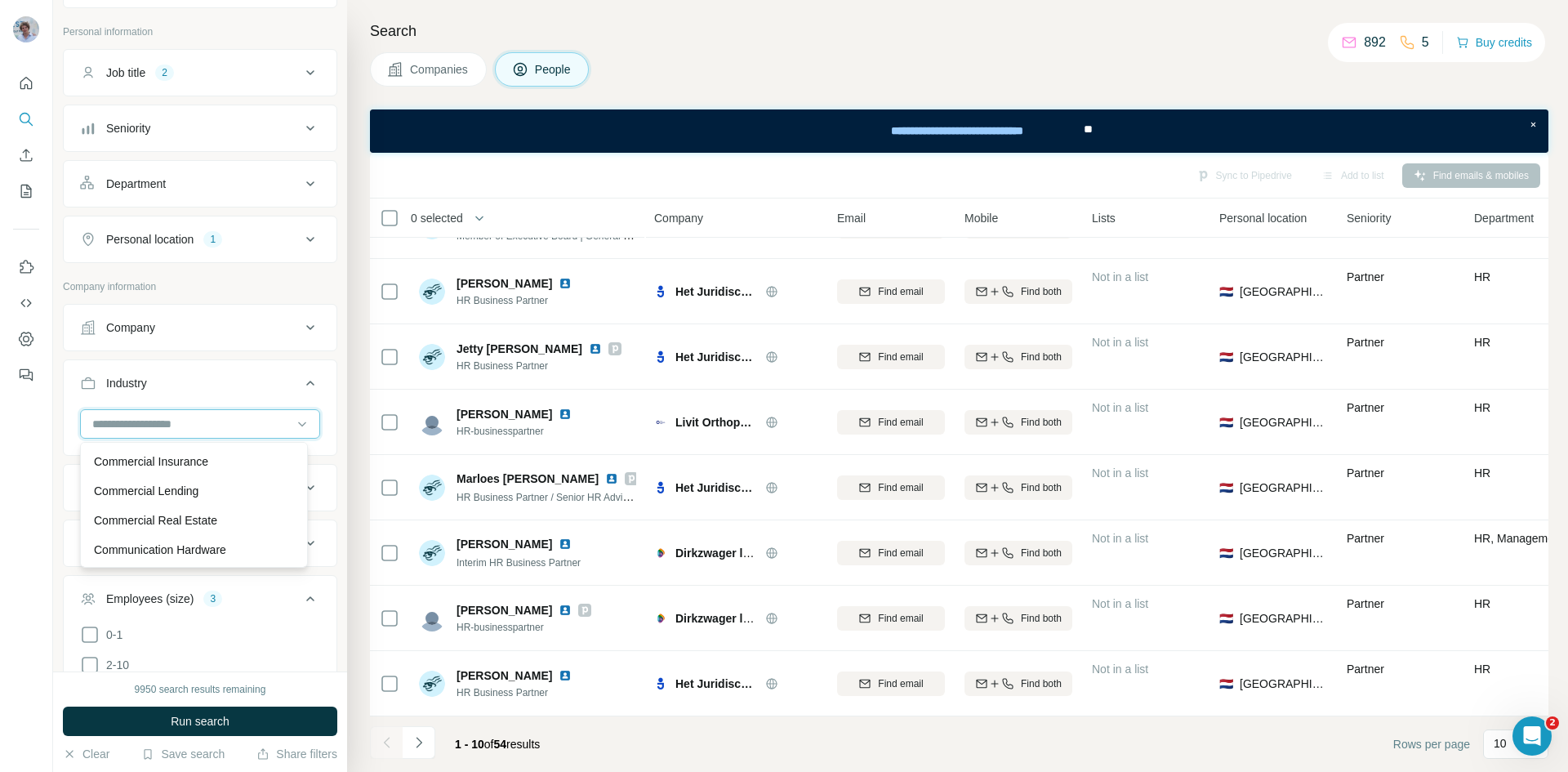
scroll to position [2941, 0]
click at [225, 504] on div "Commercial Lending" at bounding box center [194, 491] width 220 height 30
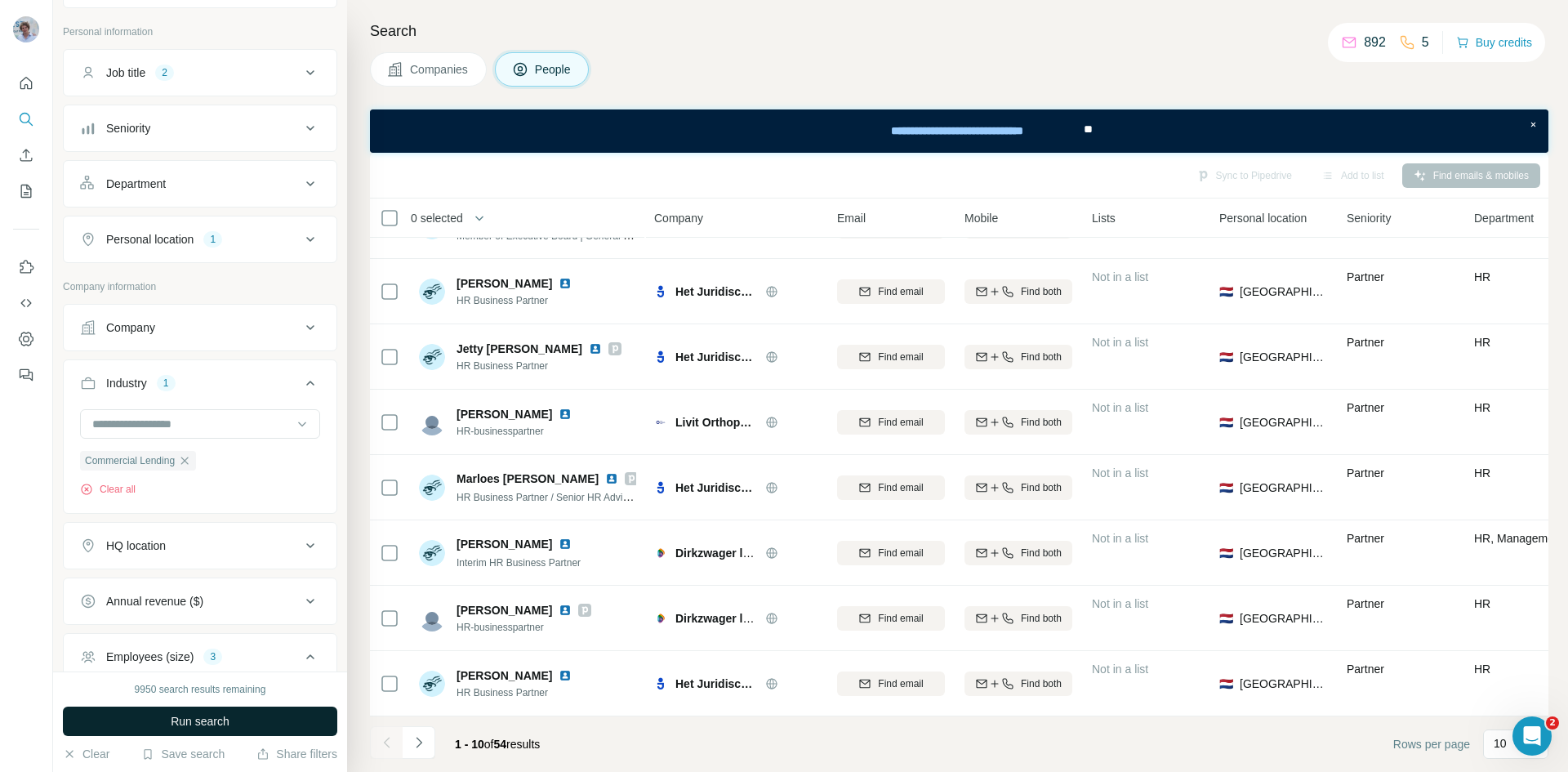
click at [240, 721] on button "Run search" at bounding box center [199, 721] width 274 height 30
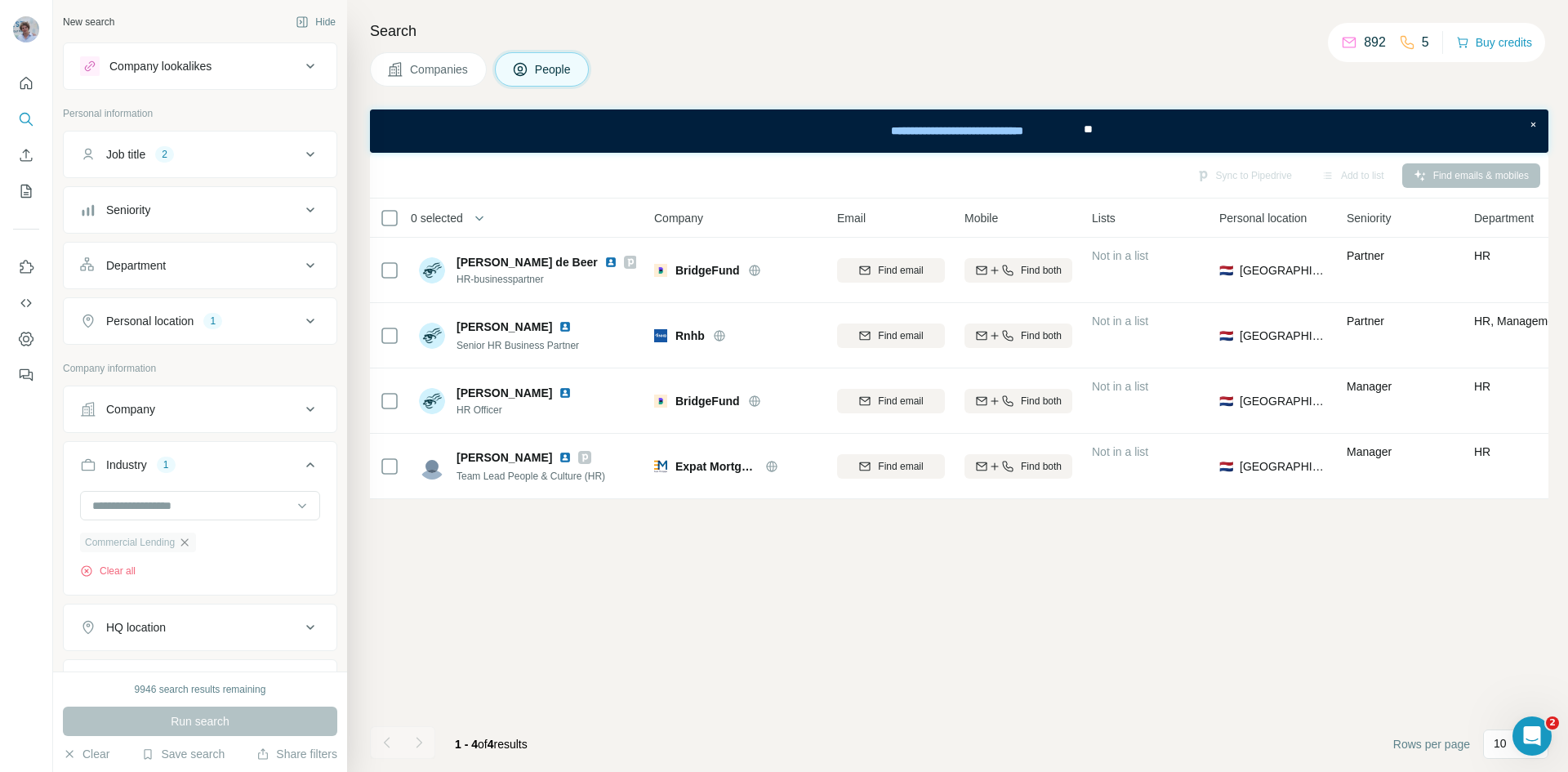
click at [188, 542] on icon "button" at bounding box center [184, 541] width 7 height 7
click at [167, 505] on input at bounding box center [192, 505] width 202 height 18
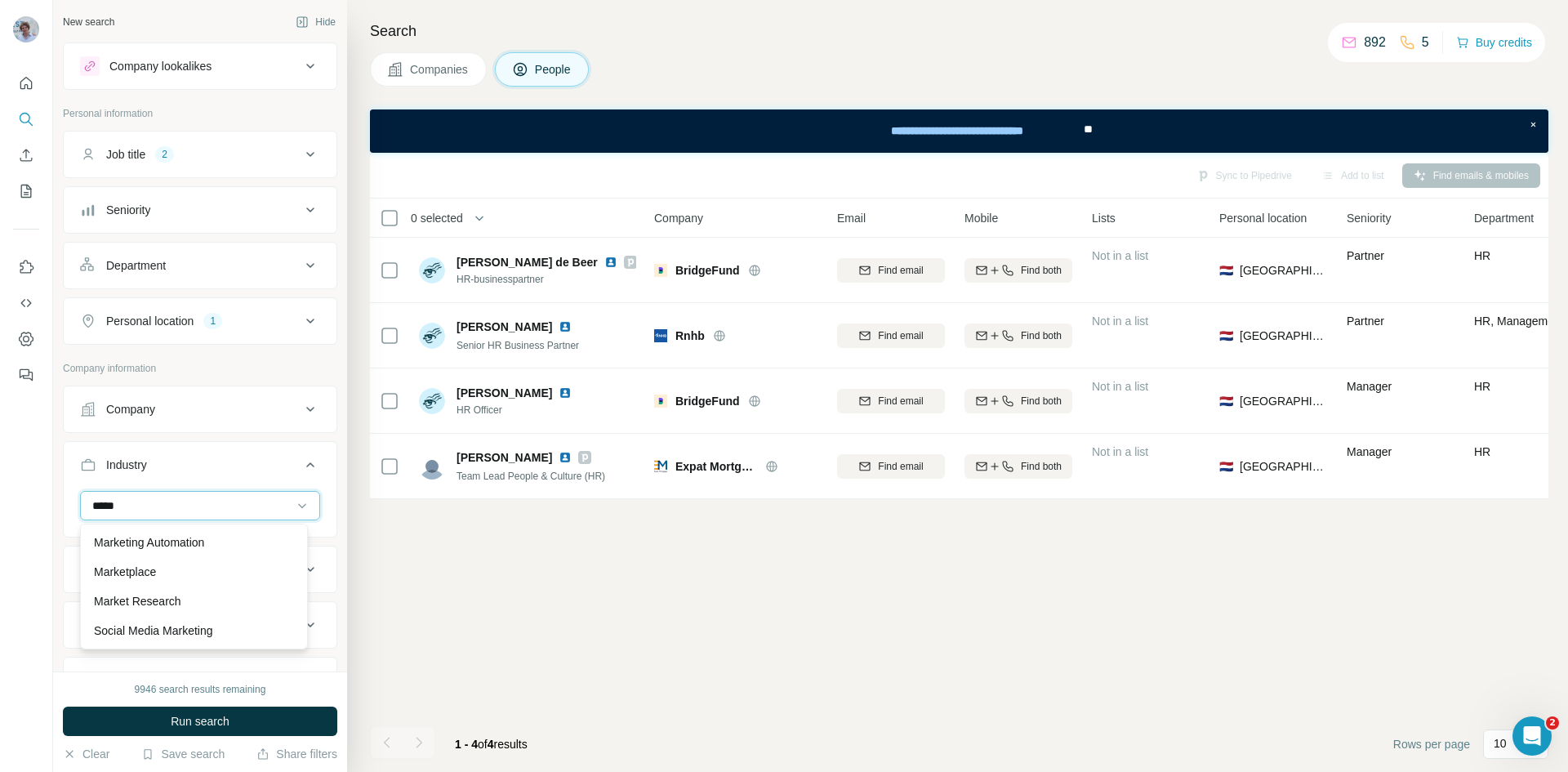
scroll to position [265, 0]
type input "*********"
click at [175, 546] on p "Affiliate Marketing" at bounding box center [140, 542] width 91 height 16
click at [160, 504] on input at bounding box center [192, 505] width 202 height 18
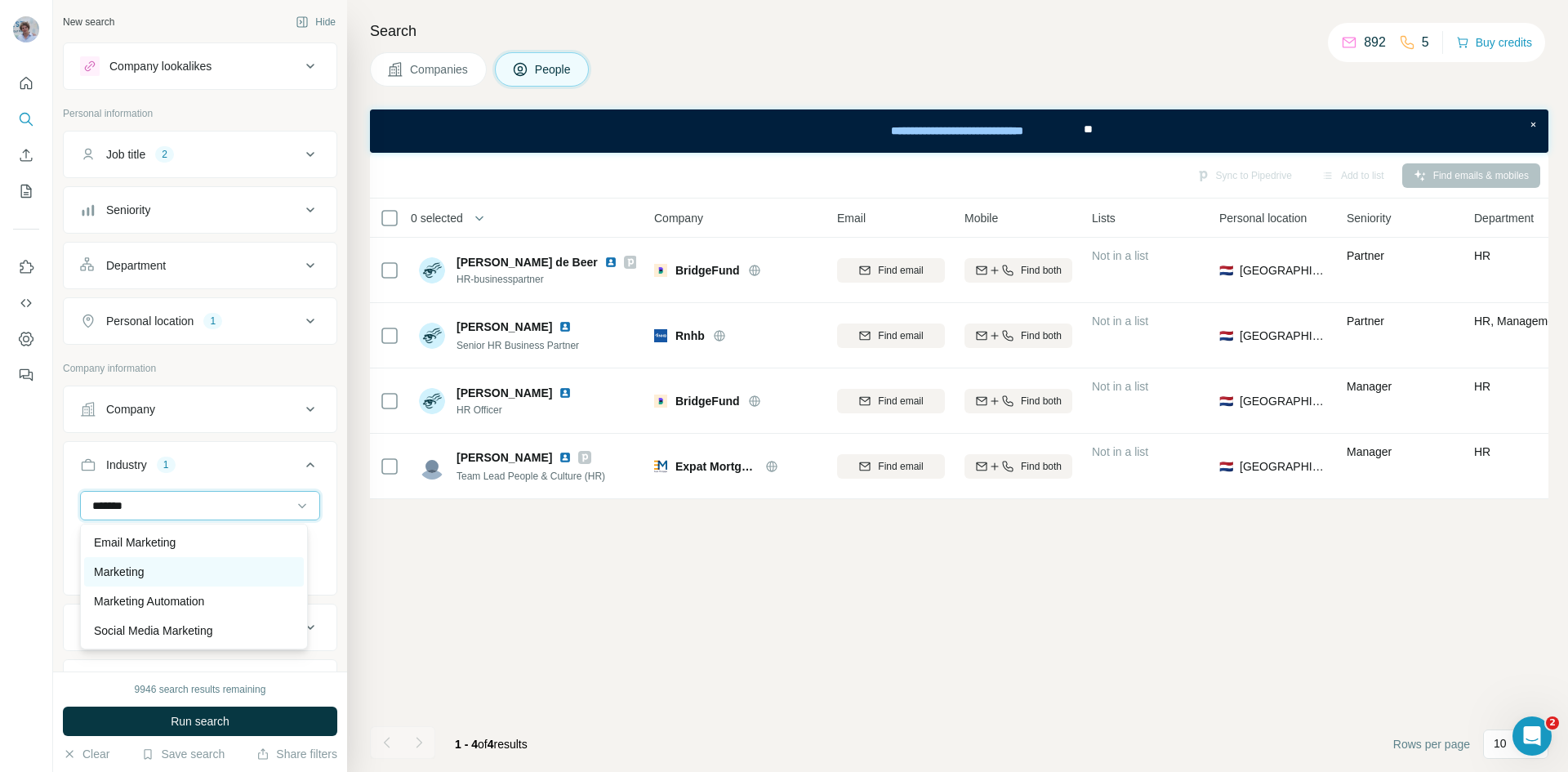
type input "*******"
click at [189, 573] on div "Marketing" at bounding box center [194, 572] width 200 height 16
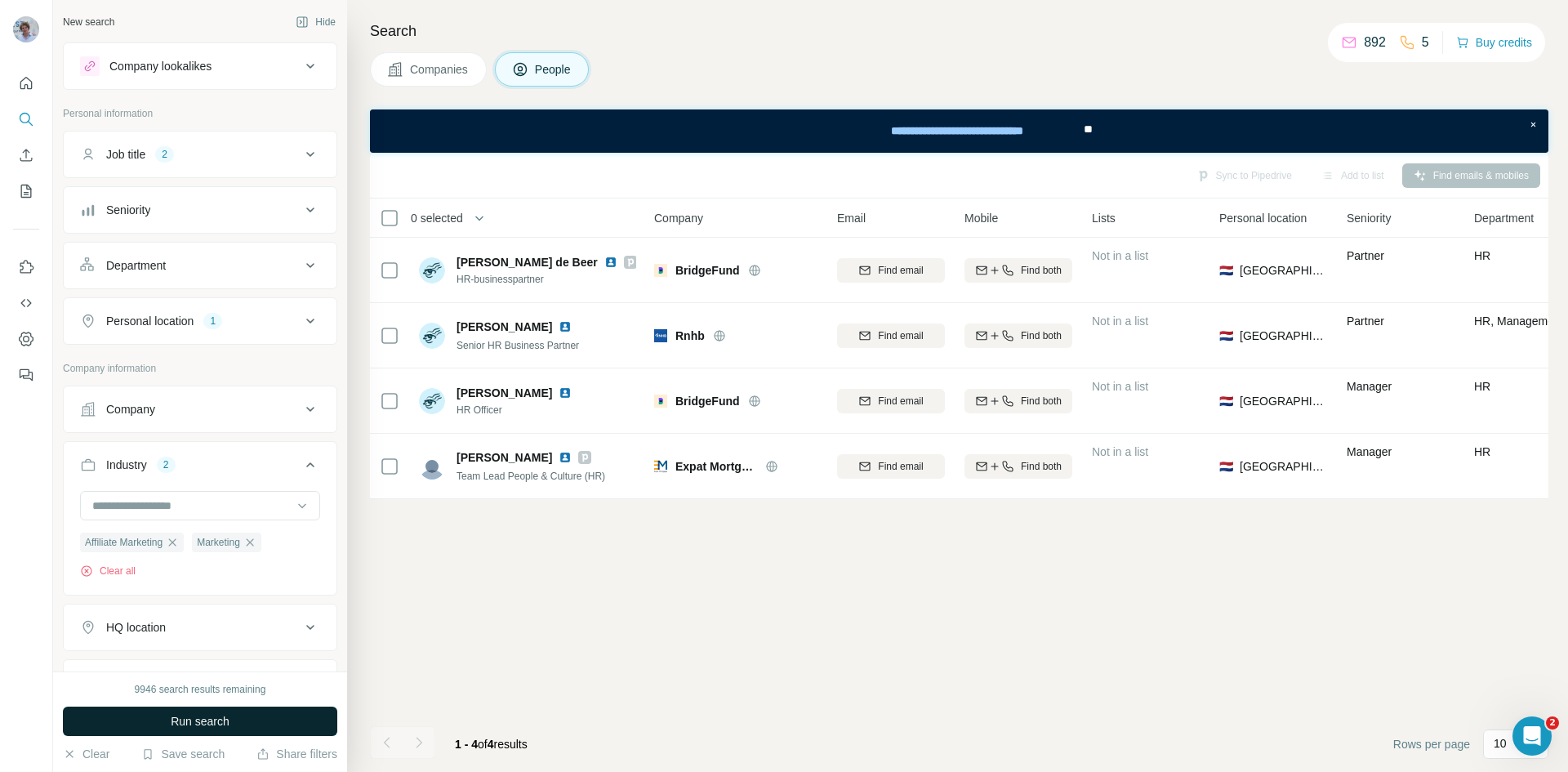
click at [216, 716] on span "Run search" at bounding box center [199, 721] width 58 height 16
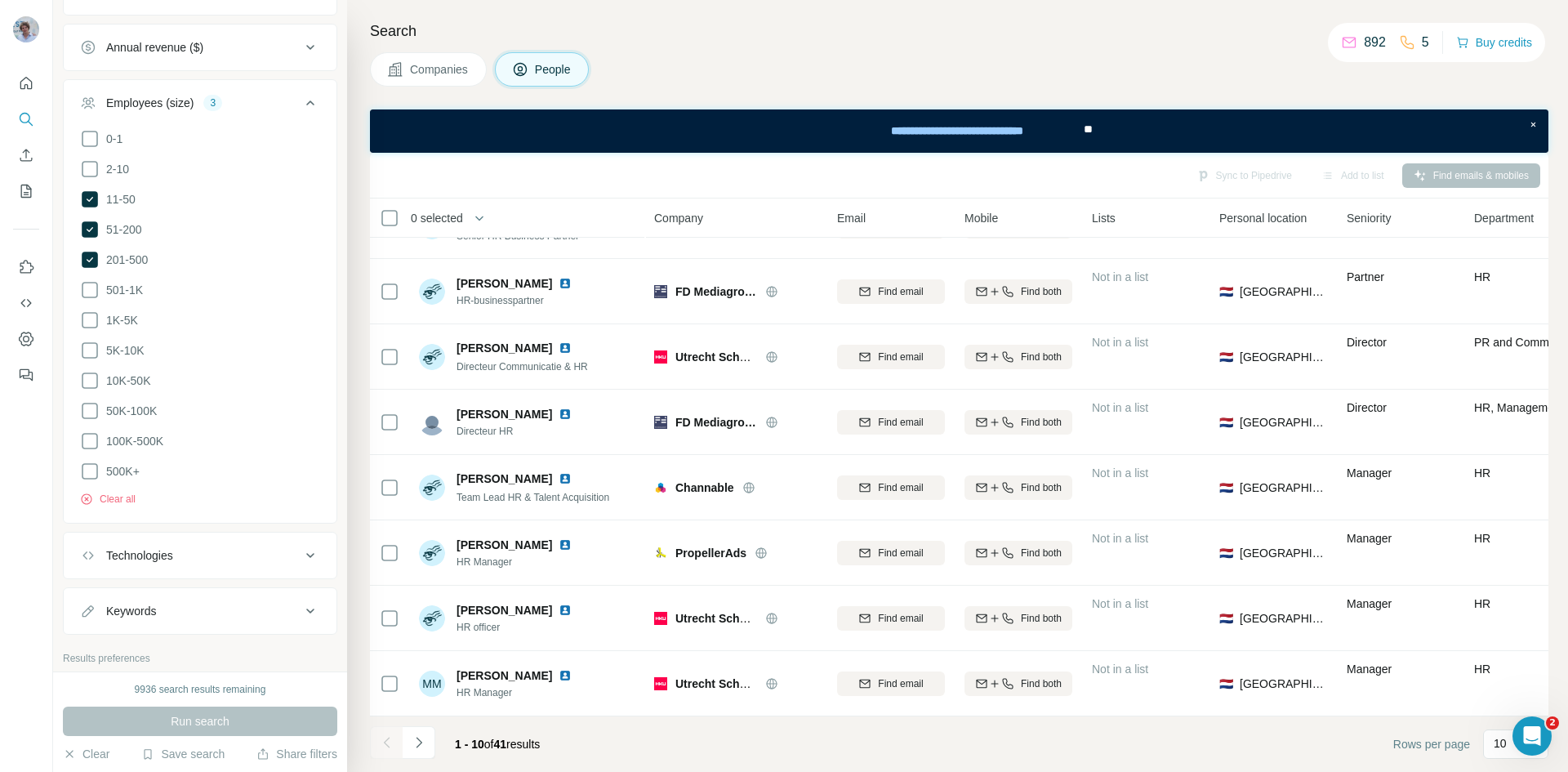
scroll to position [753, 0]
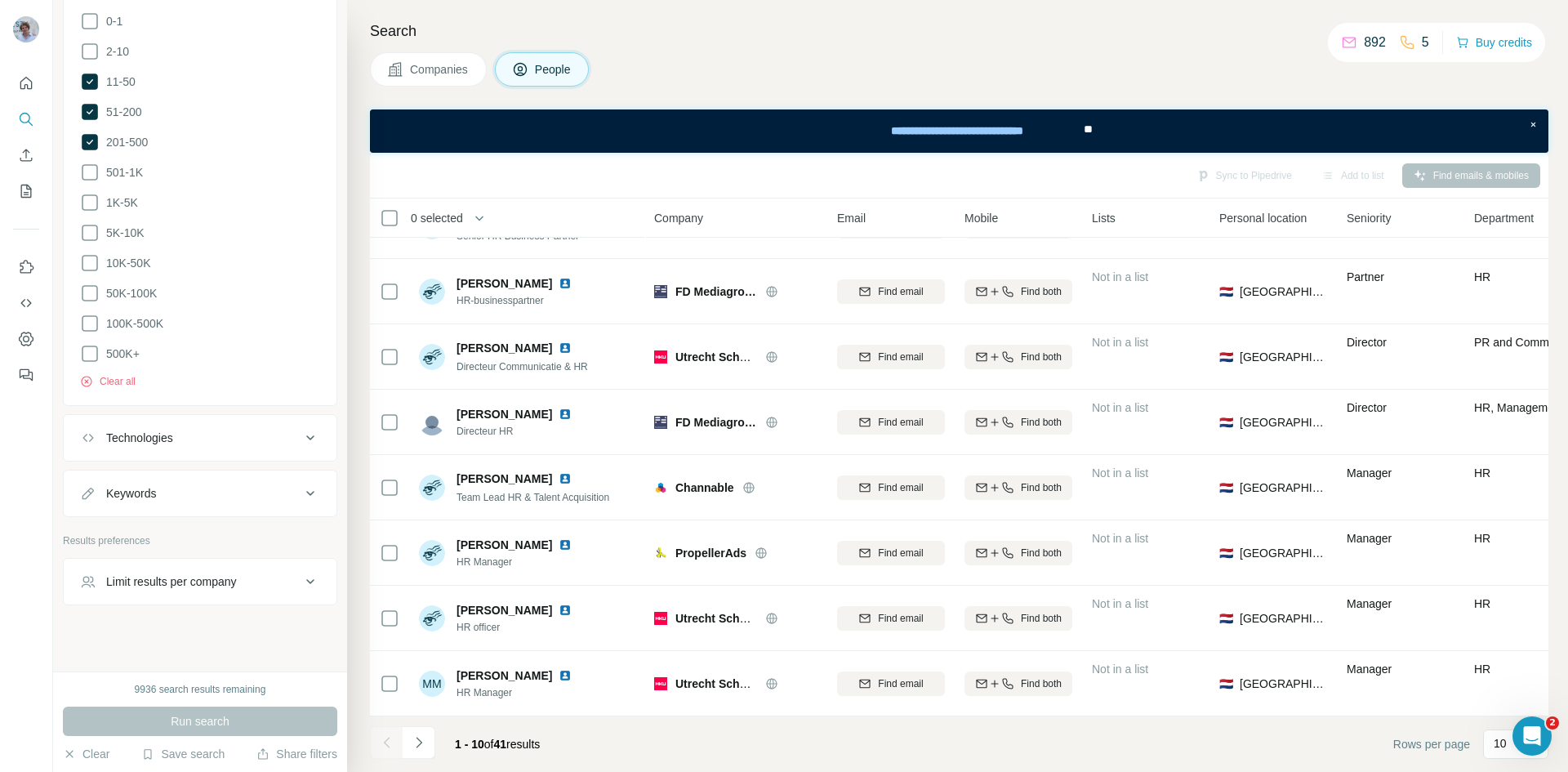
click at [191, 574] on div "Limit results per company" at bounding box center [171, 582] width 131 height 16
click at [166, 622] on input "number" at bounding box center [200, 622] width 240 height 30
type input "*"
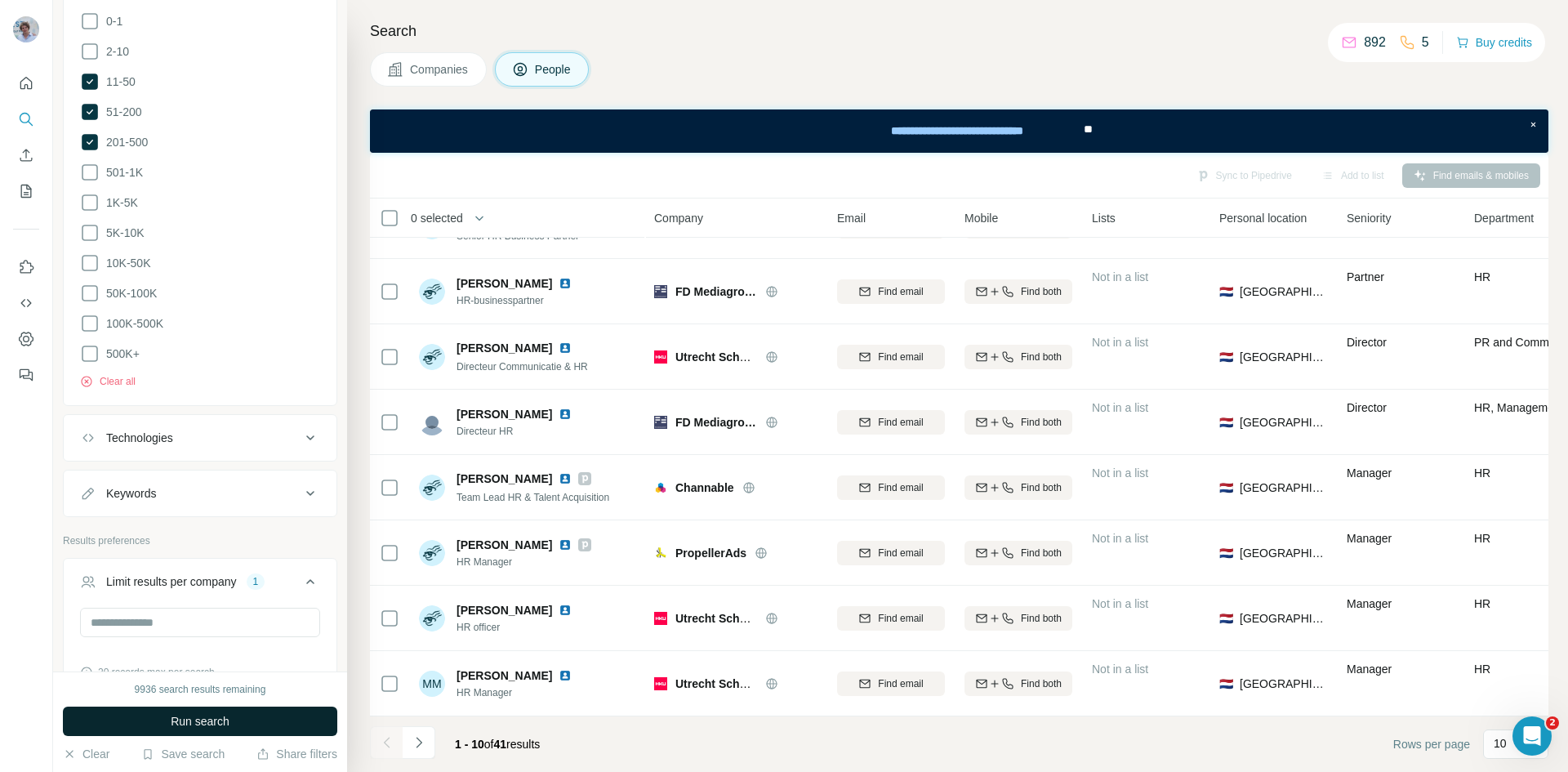
drag, startPoint x: 197, startPoint y: 621, endPoint x: 263, endPoint y: 713, distance: 113.2
click at [263, 713] on button "Run search" at bounding box center [199, 721] width 274 height 30
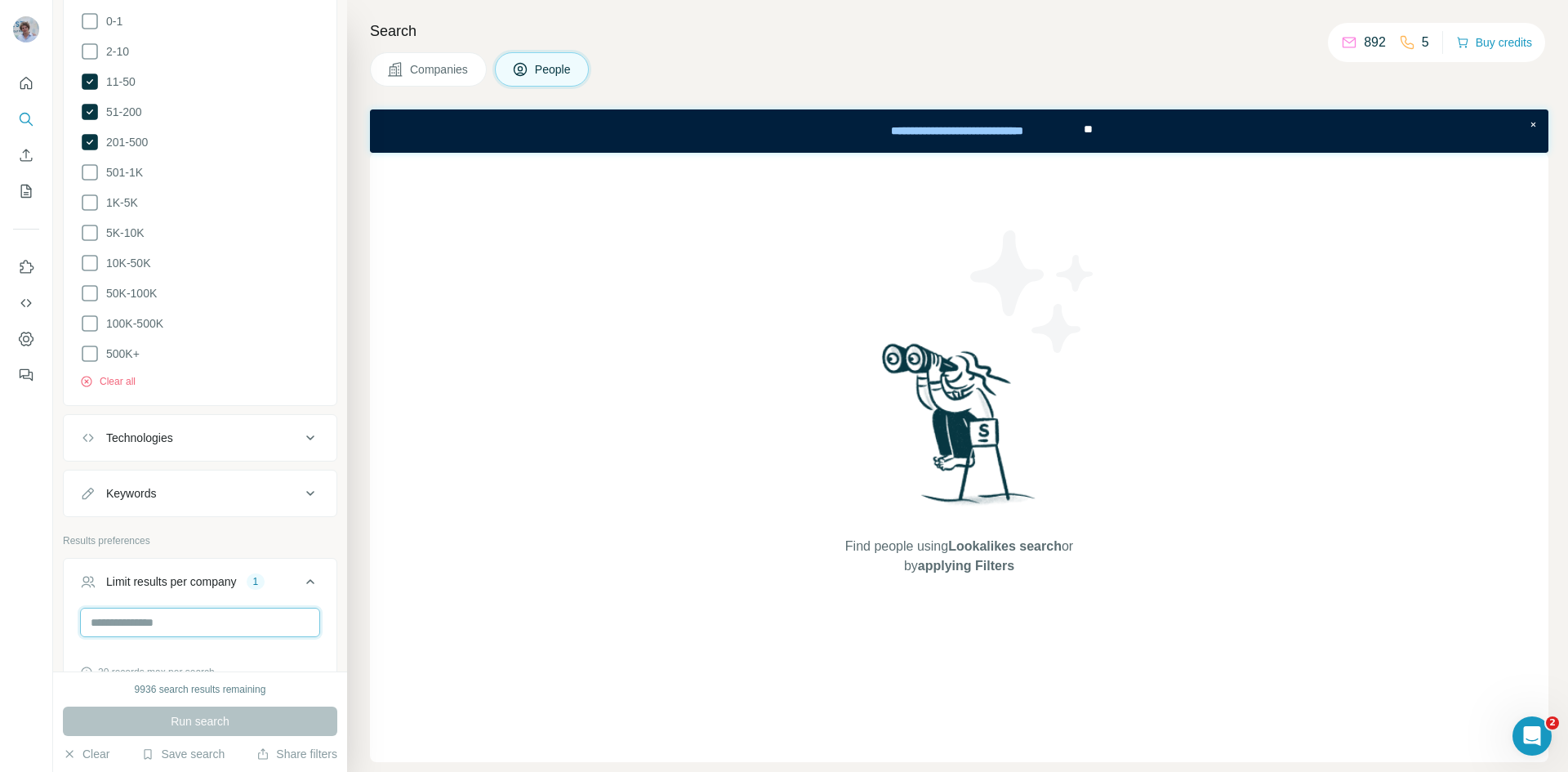
drag, startPoint x: 146, startPoint y: 607, endPoint x: 129, endPoint y: 607, distance: 17.0
click at [129, 607] on input "*" at bounding box center [200, 622] width 240 height 30
click at [206, 621] on input "*" at bounding box center [200, 622] width 240 height 30
click at [206, 717] on span "Run search" at bounding box center [199, 721] width 58 height 16
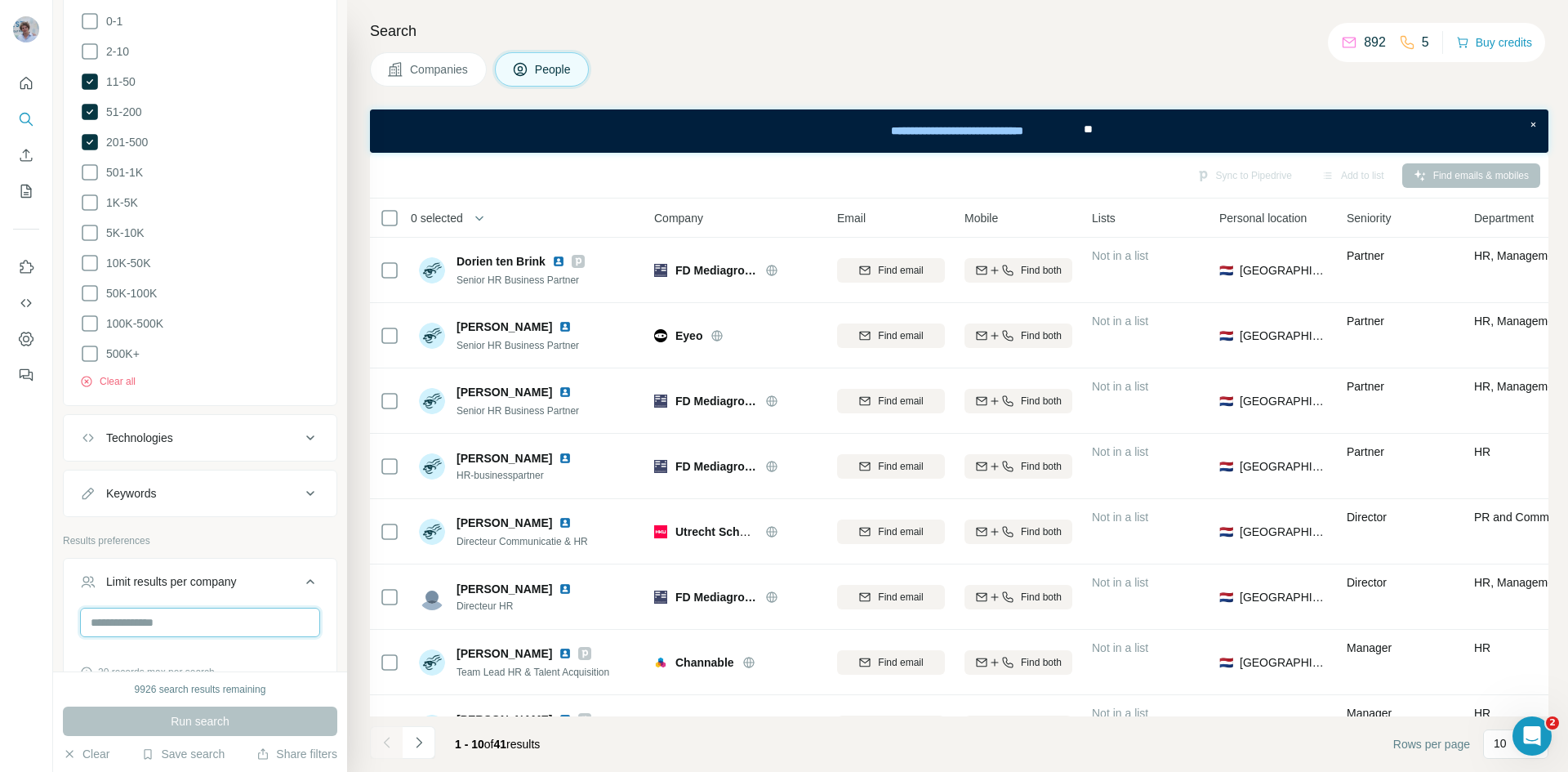
click at [198, 620] on input "number" at bounding box center [200, 622] width 240 height 30
type input "*"
click at [125, 722] on button "Run search" at bounding box center [199, 721] width 274 height 30
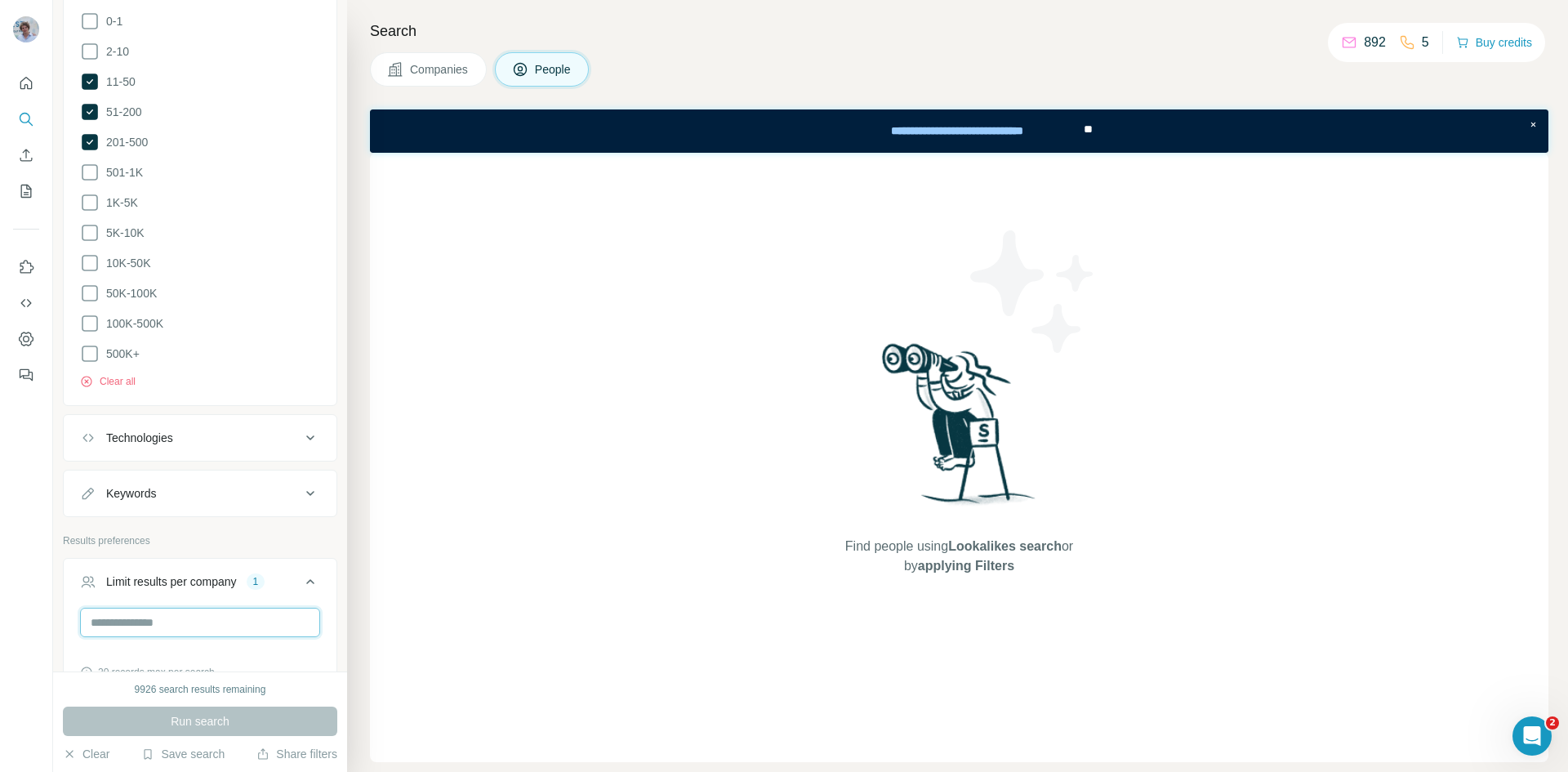
click at [142, 611] on input "*" at bounding box center [200, 622] width 240 height 30
click at [216, 717] on span "Run search" at bounding box center [199, 721] width 58 height 16
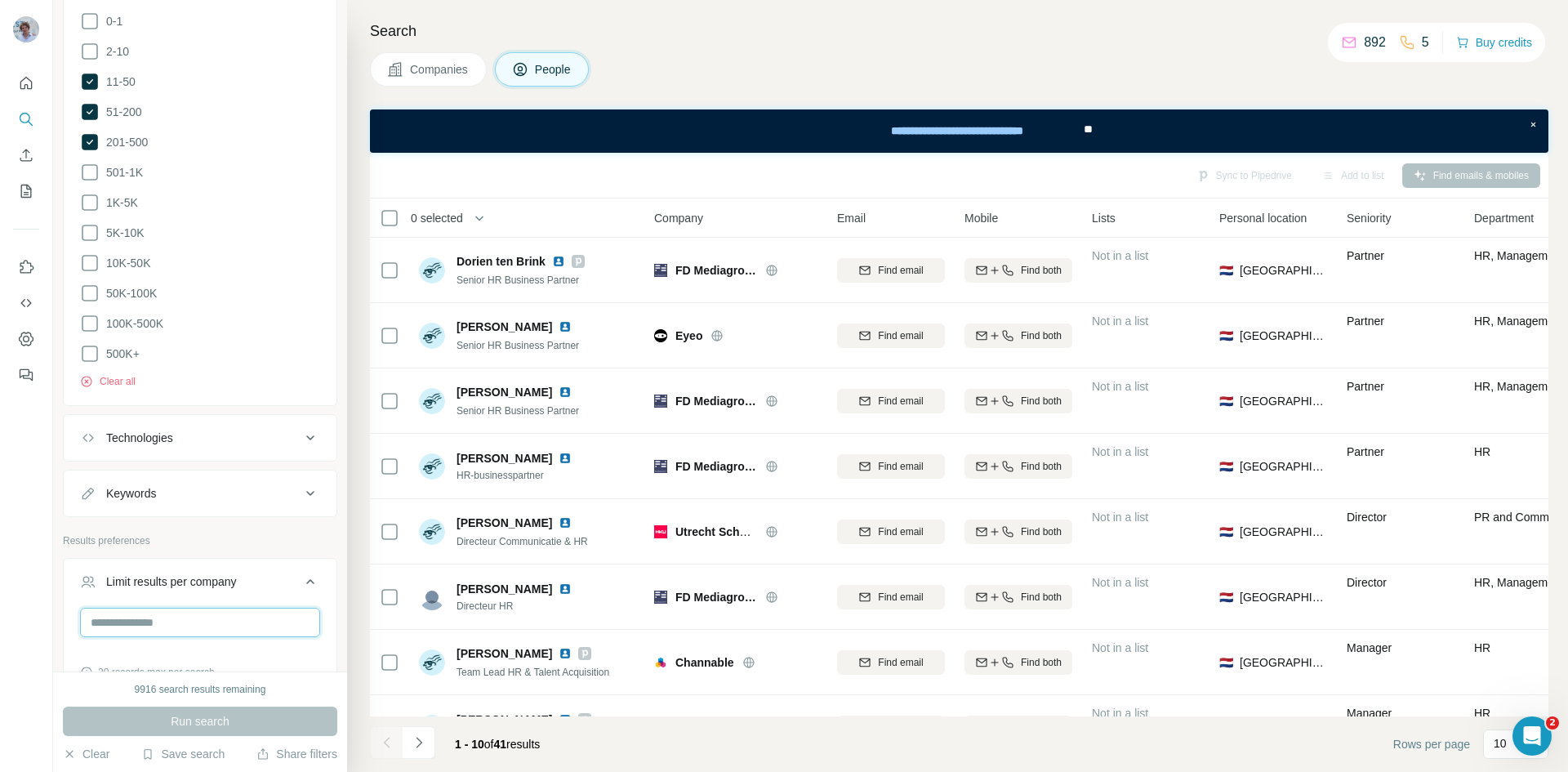
click at [203, 618] on input "number" at bounding box center [200, 622] width 240 height 30
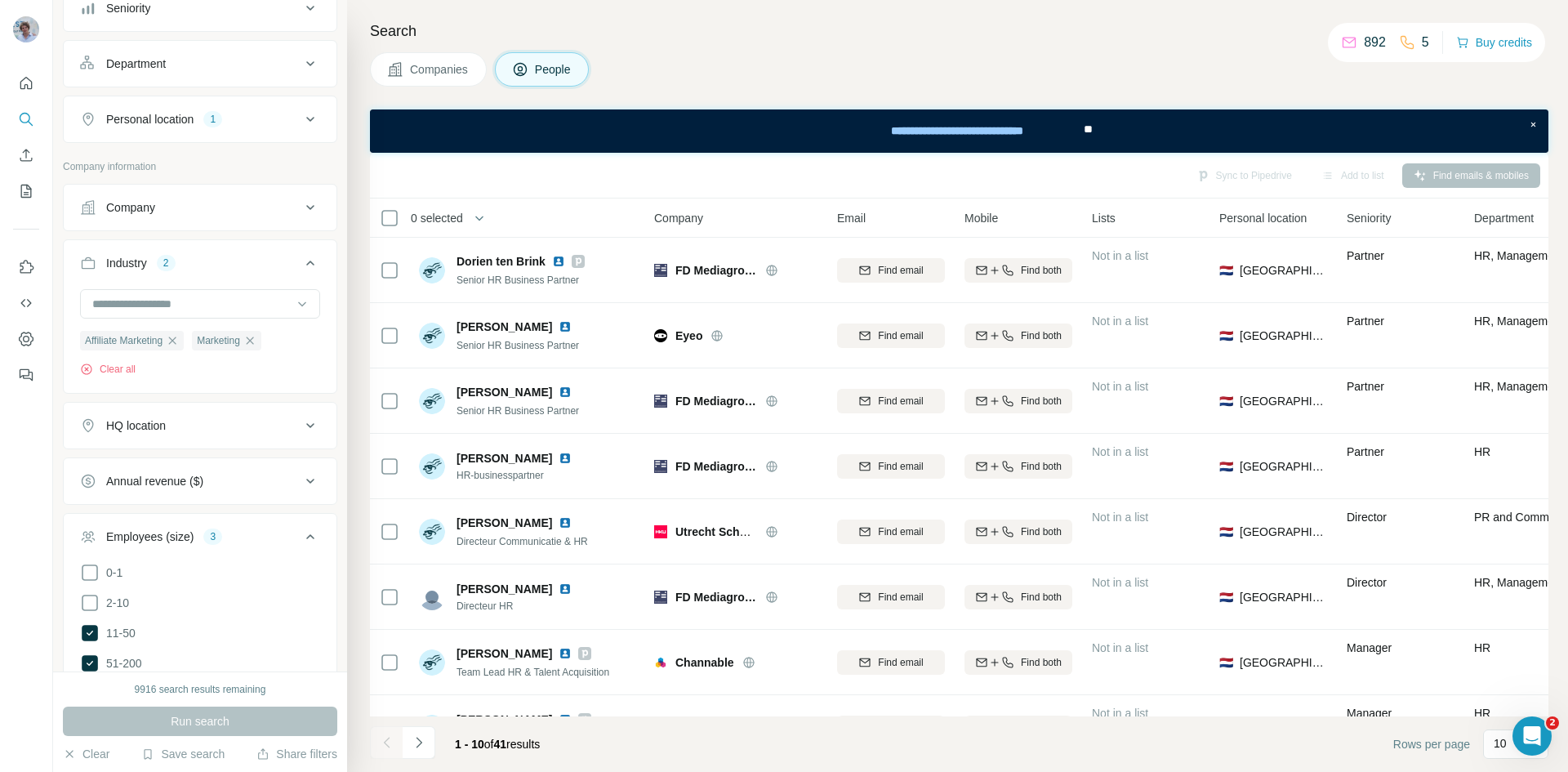
scroll to position [181, 0]
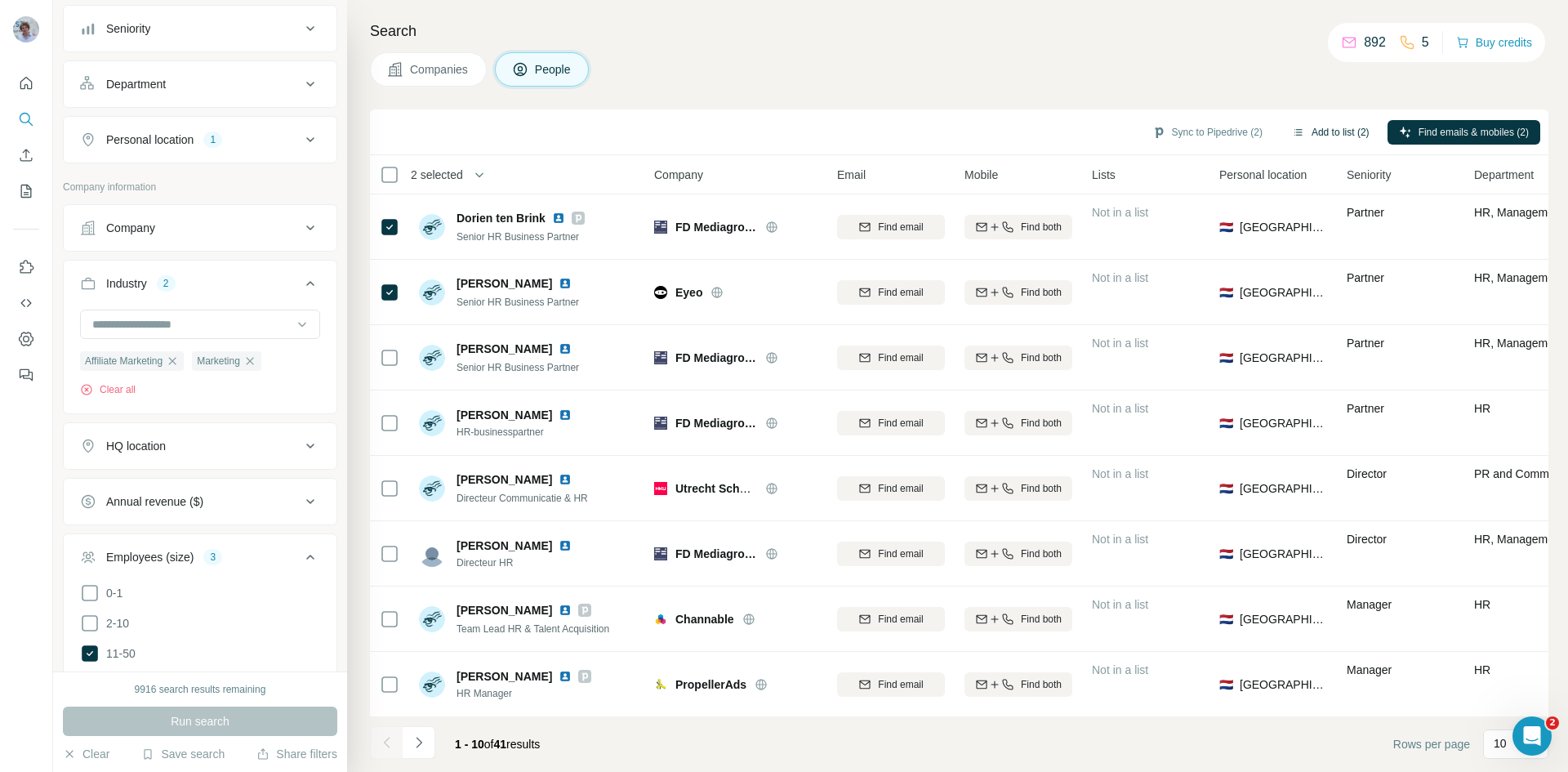
click at [1313, 134] on button "Add to list (2)" at bounding box center [1330, 132] width 100 height 25
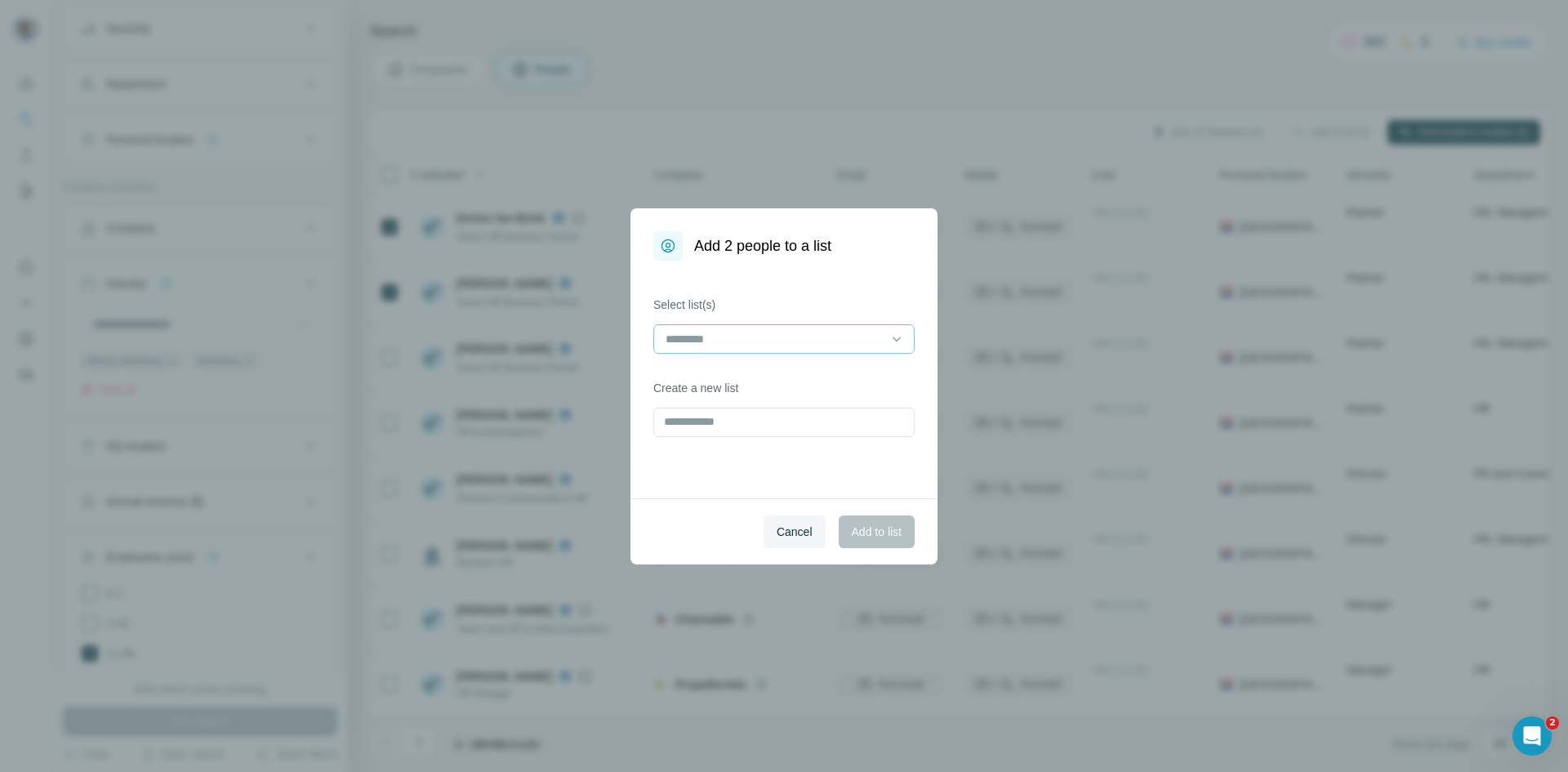
click at [751, 351] on div at bounding box center [774, 339] width 221 height 28
type input "**********"
click at [741, 346] on input "**********" at bounding box center [774, 339] width 221 height 18
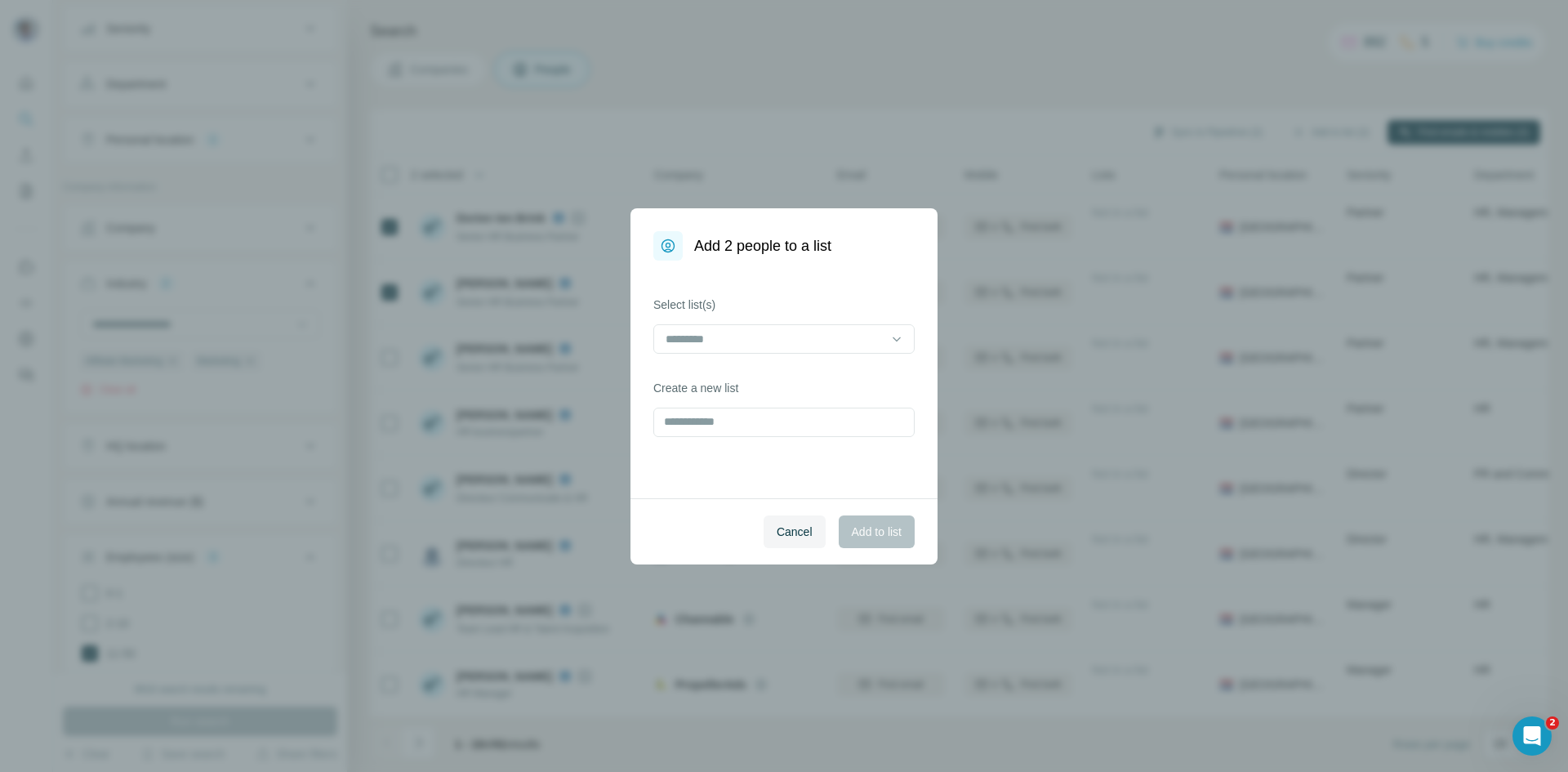
click at [810, 460] on div "Select list(s) Create a new list" at bounding box center [784, 380] width 307 height 238
click at [797, 413] on input "text" at bounding box center [784, 422] width 261 height 30
paste input "**********"
type input "**********"
click at [883, 518] on button "Add to list" at bounding box center [877, 531] width 76 height 33
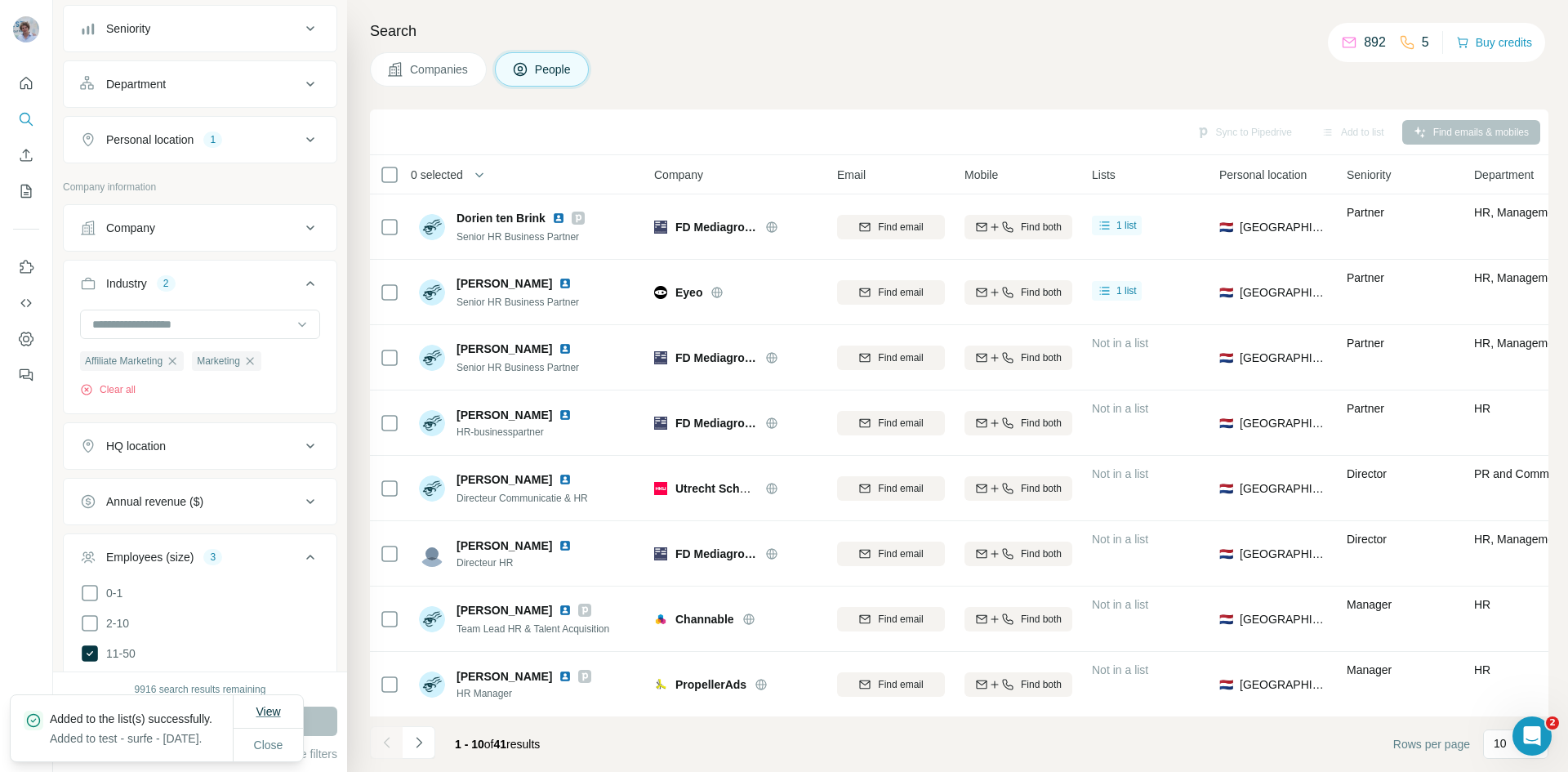
click at [267, 705] on span "View" at bounding box center [267, 711] width 25 height 13
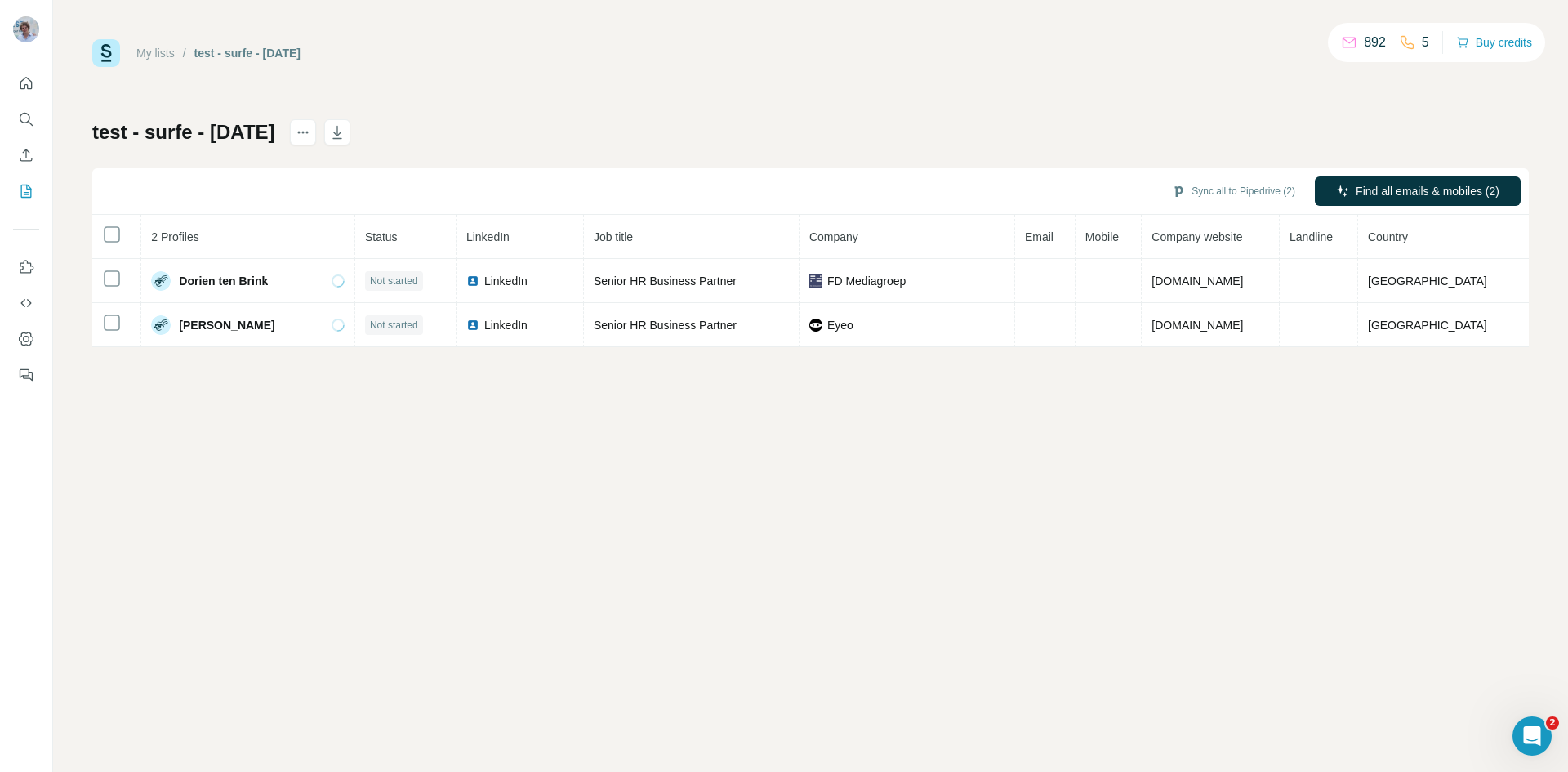
click at [114, 245] on th at bounding box center [116, 237] width 49 height 45
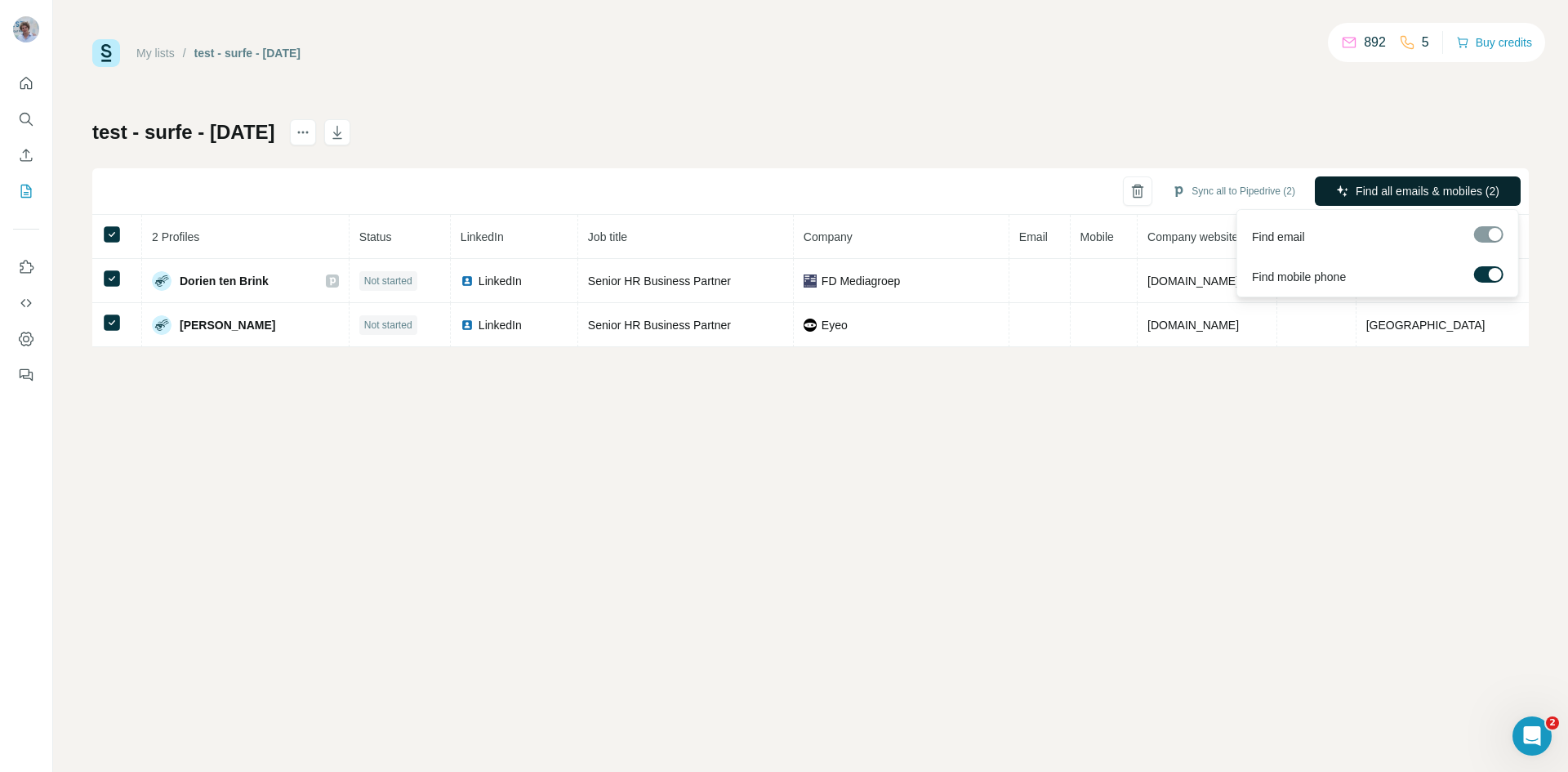
click at [1387, 192] on span "Find all emails & mobiles (2)" at bounding box center [1426, 191] width 144 height 16
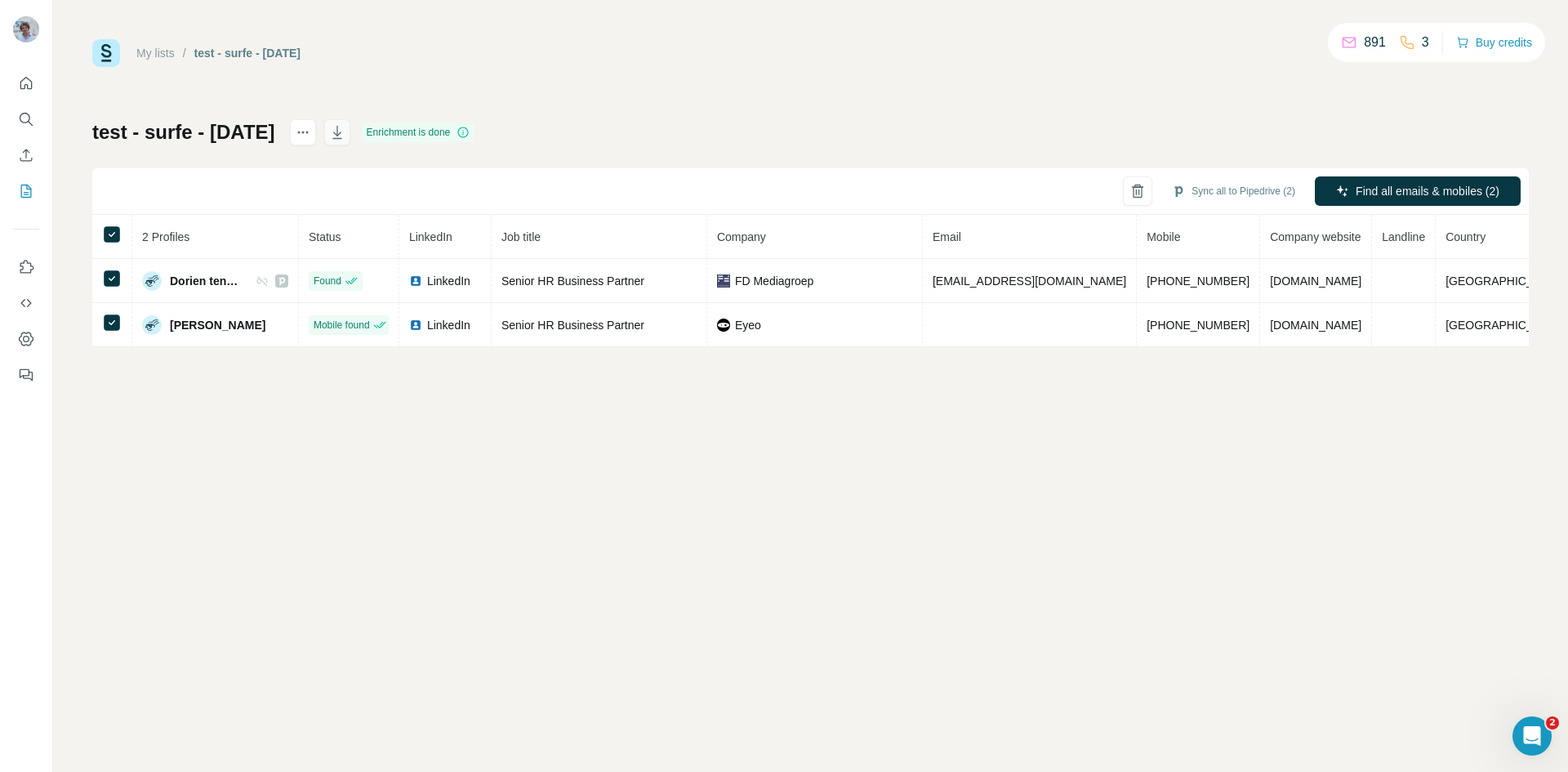
click at [346, 129] on icon "button" at bounding box center [337, 132] width 16 height 16
click at [31, 341] on icon "Dashboard" at bounding box center [26, 339] width 16 height 16
click at [21, 119] on icon "Search" at bounding box center [26, 119] width 16 height 16
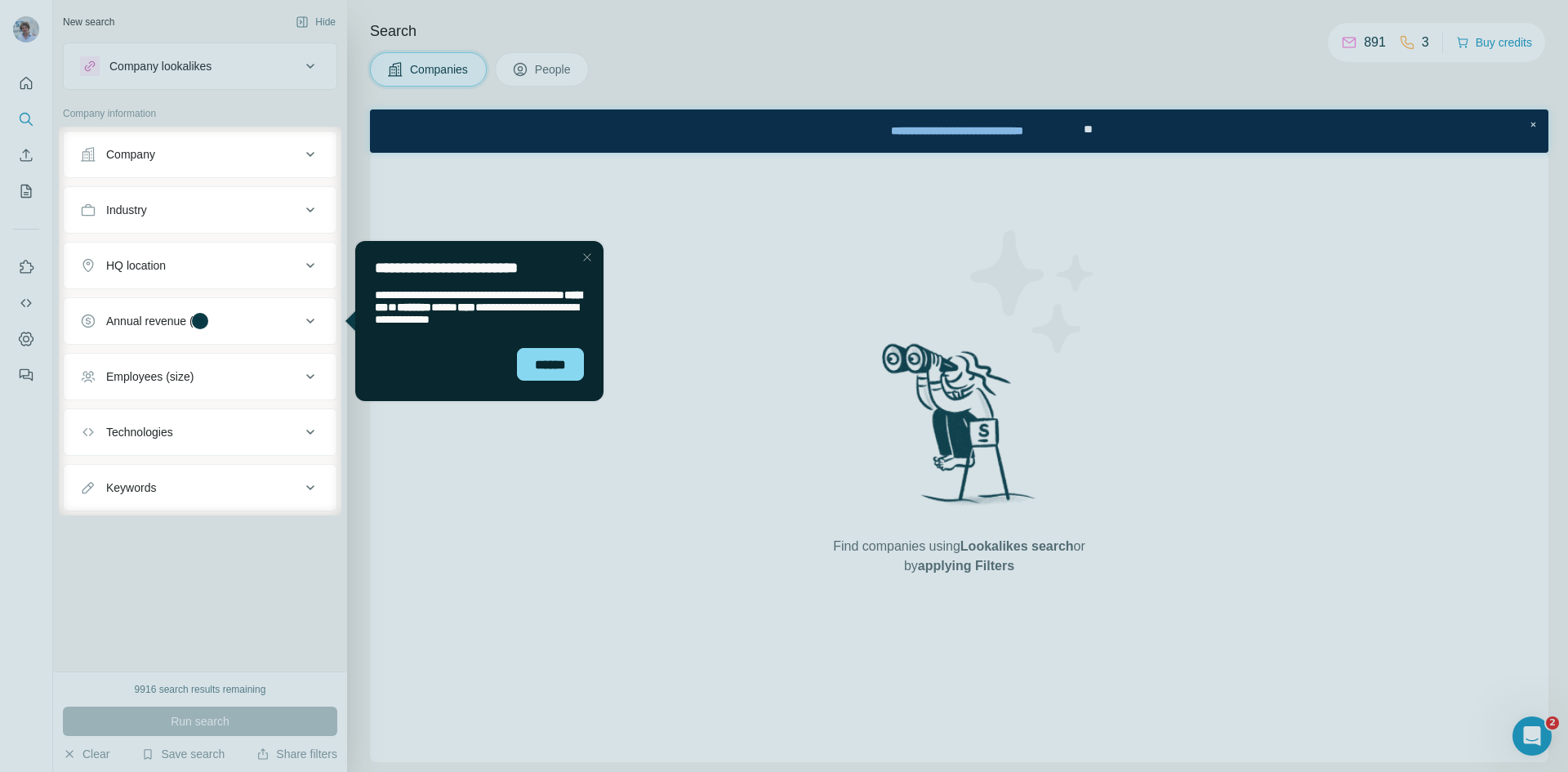
click at [592, 260] on div "Close Step" at bounding box center [587, 258] width 20 height 20
